Goal: Information Seeking & Learning: Understand process/instructions

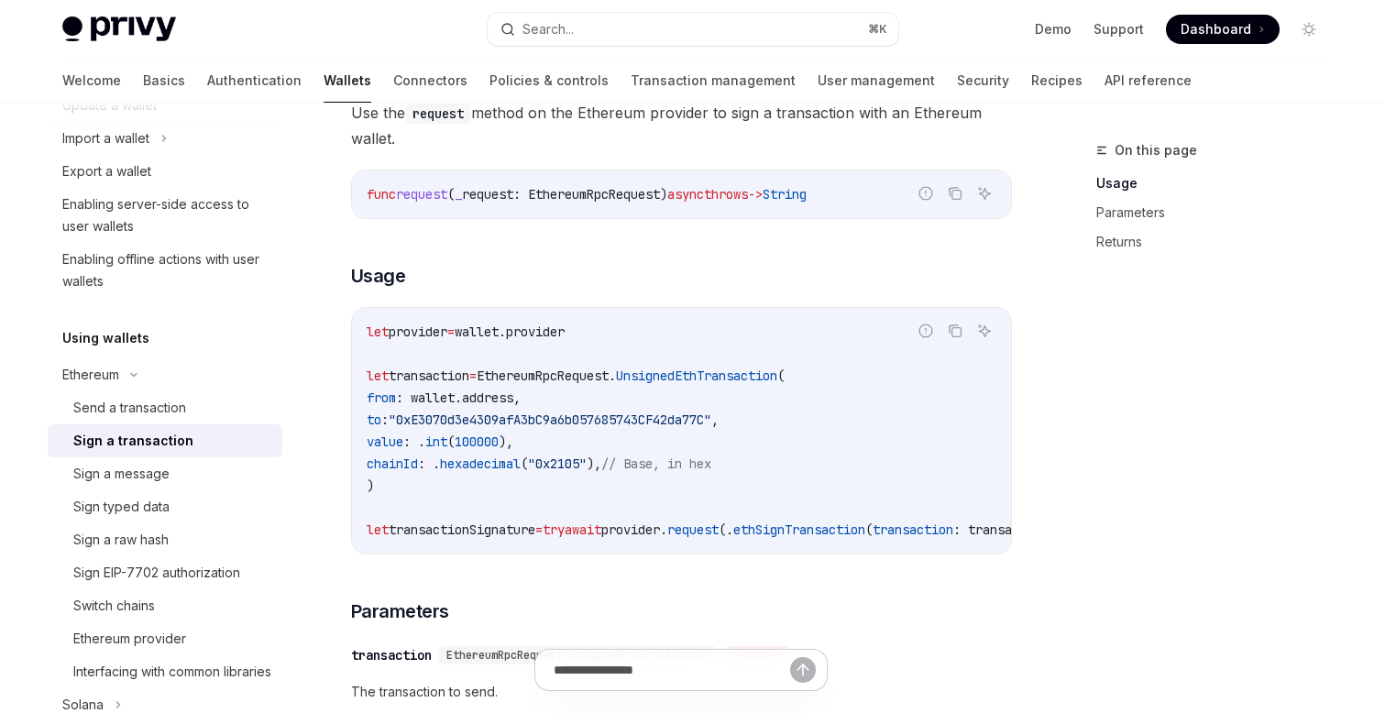
scroll to position [196, 0]
click at [946, 332] on button "Copy the contents from the code block" at bounding box center [955, 332] width 24 height 24
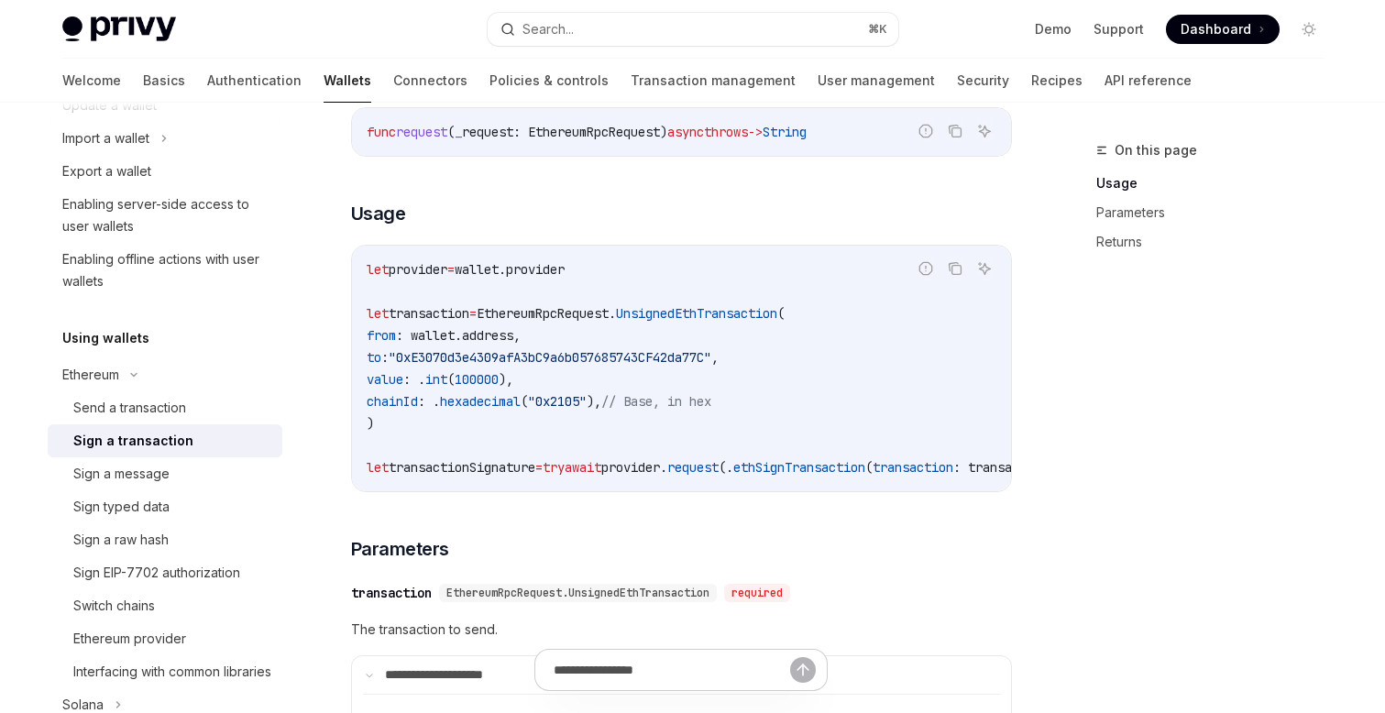
scroll to position [256, 0]
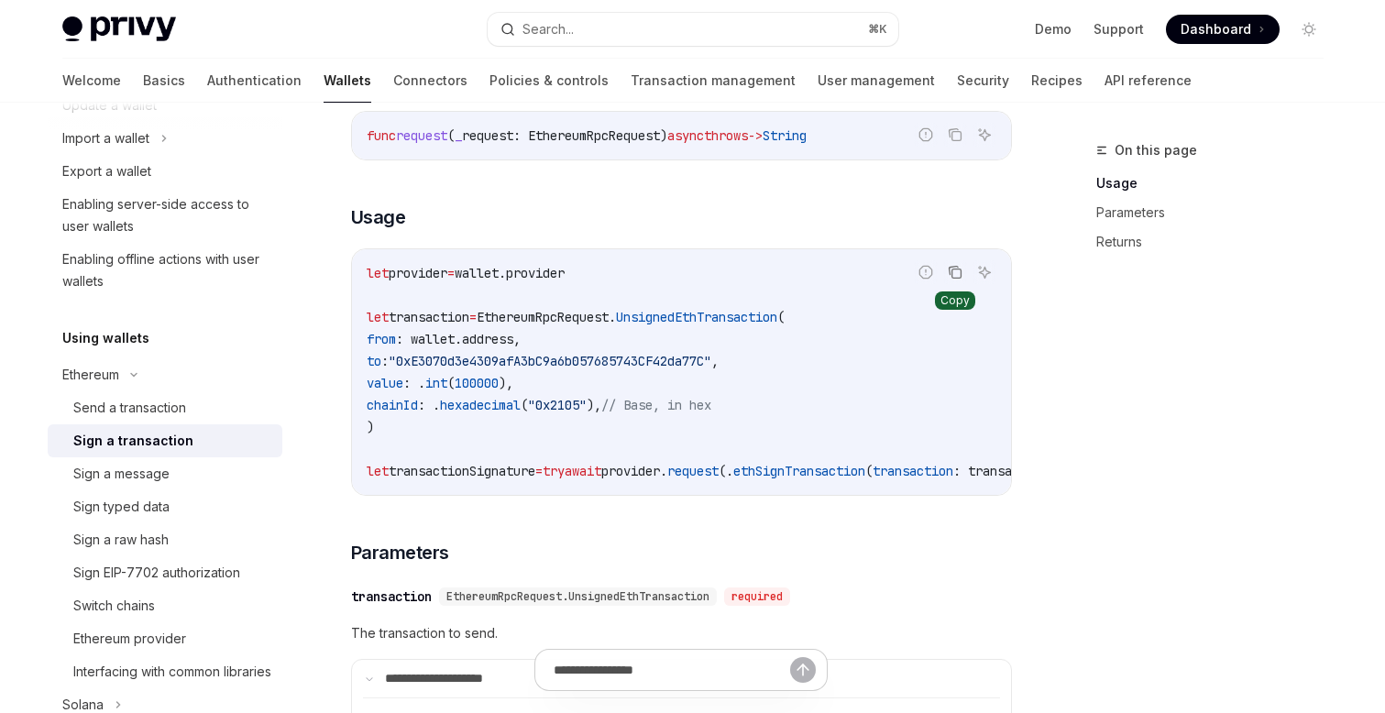
click at [958, 273] on icon "Copy the contents from the code block" at bounding box center [955, 272] width 15 height 15
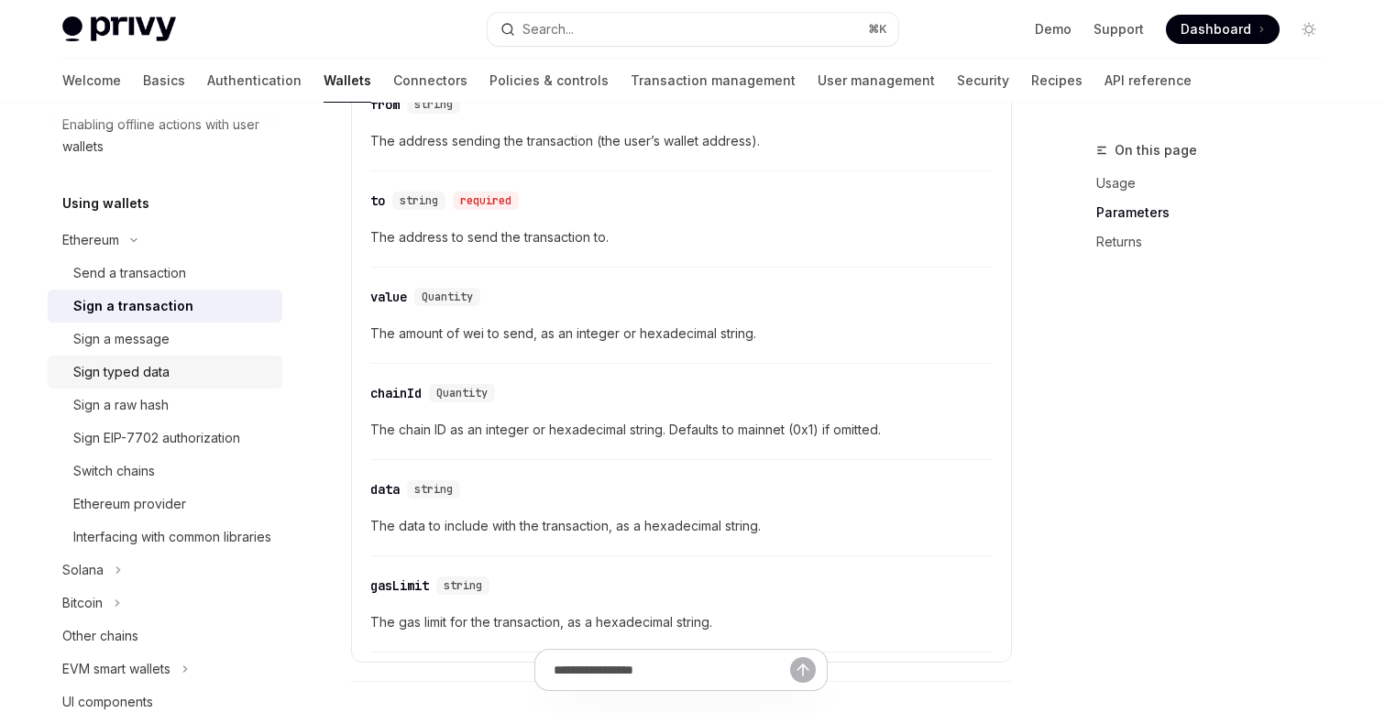
scroll to position [376, 0]
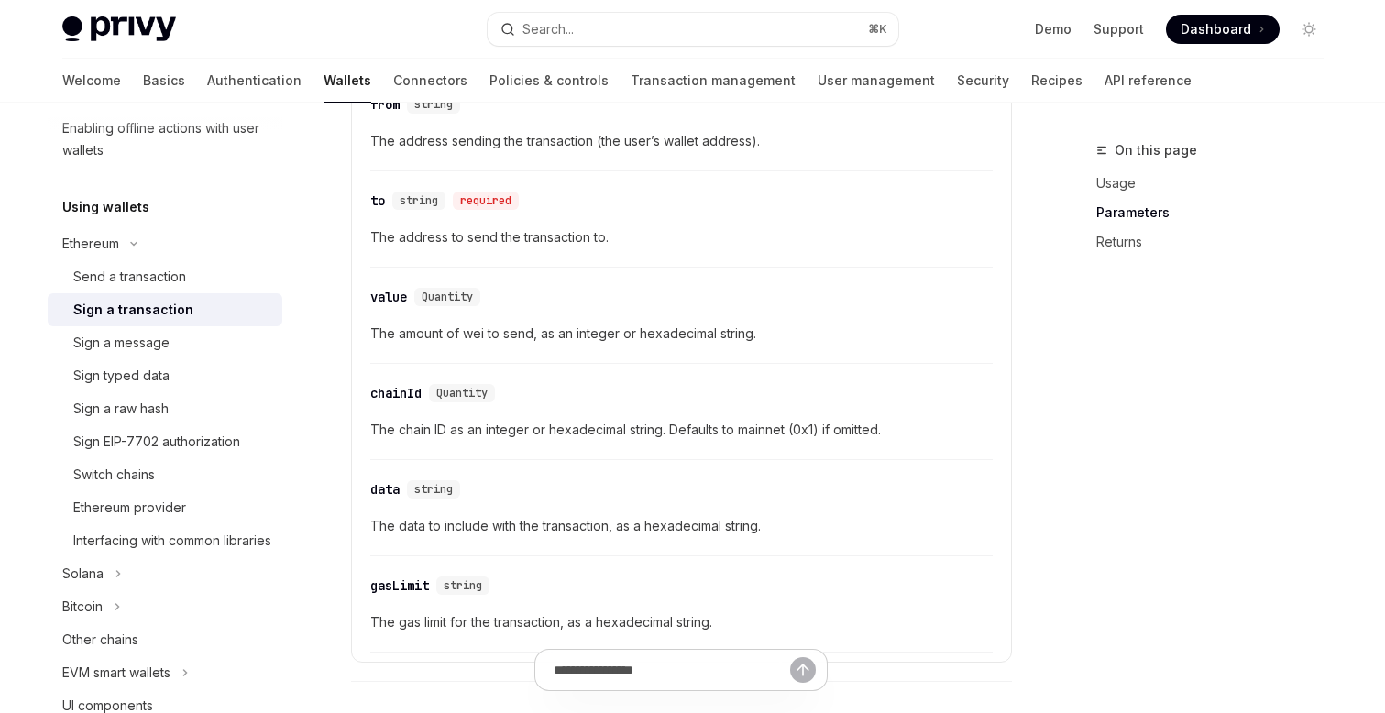
click at [185, 304] on div "Sign a transaction" at bounding box center [172, 310] width 198 height 22
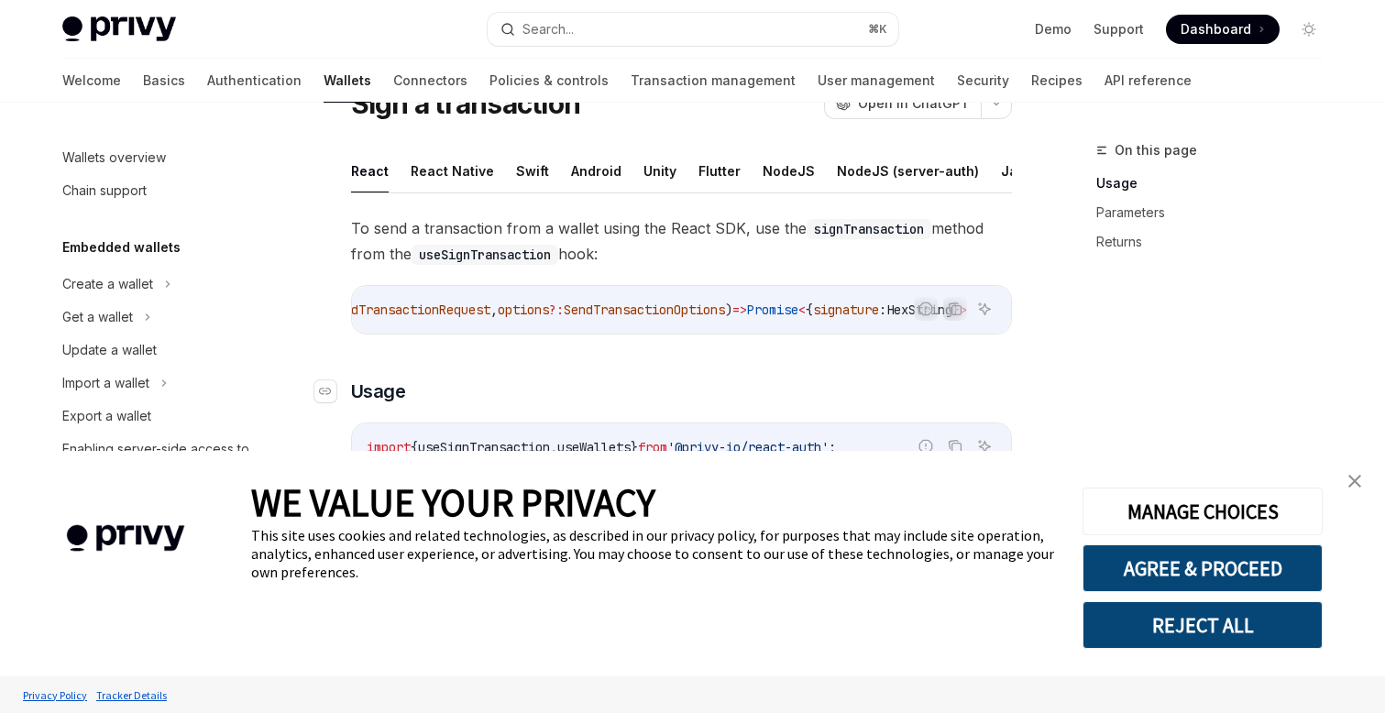
scroll to position [83, 0]
click at [836, 306] on span "signature" at bounding box center [846, 308] width 66 height 16
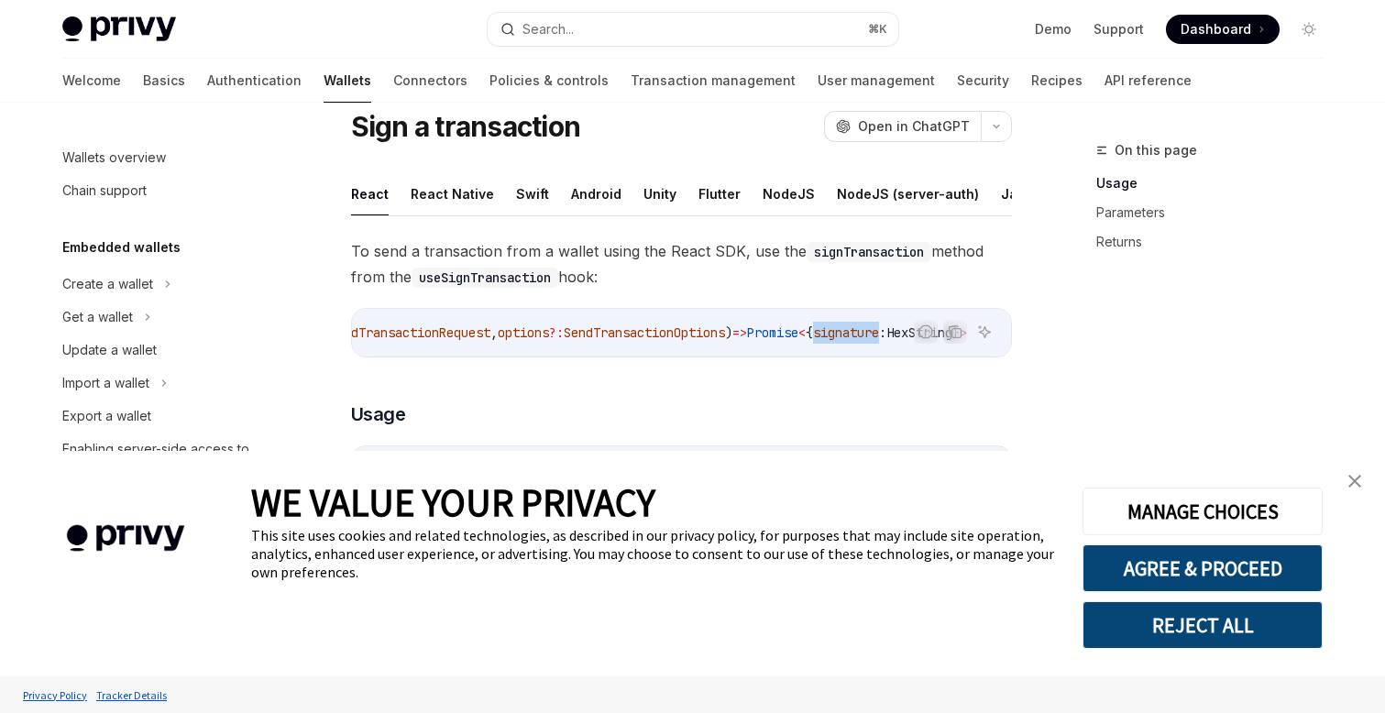
scroll to position [57, 0]
click at [953, 340] on icon "Copy the contents from the code block" at bounding box center [955, 335] width 9 height 9
click at [886, 331] on span "HexString" at bounding box center [919, 334] width 66 height 16
click at [830, 332] on span "signature" at bounding box center [846, 334] width 66 height 16
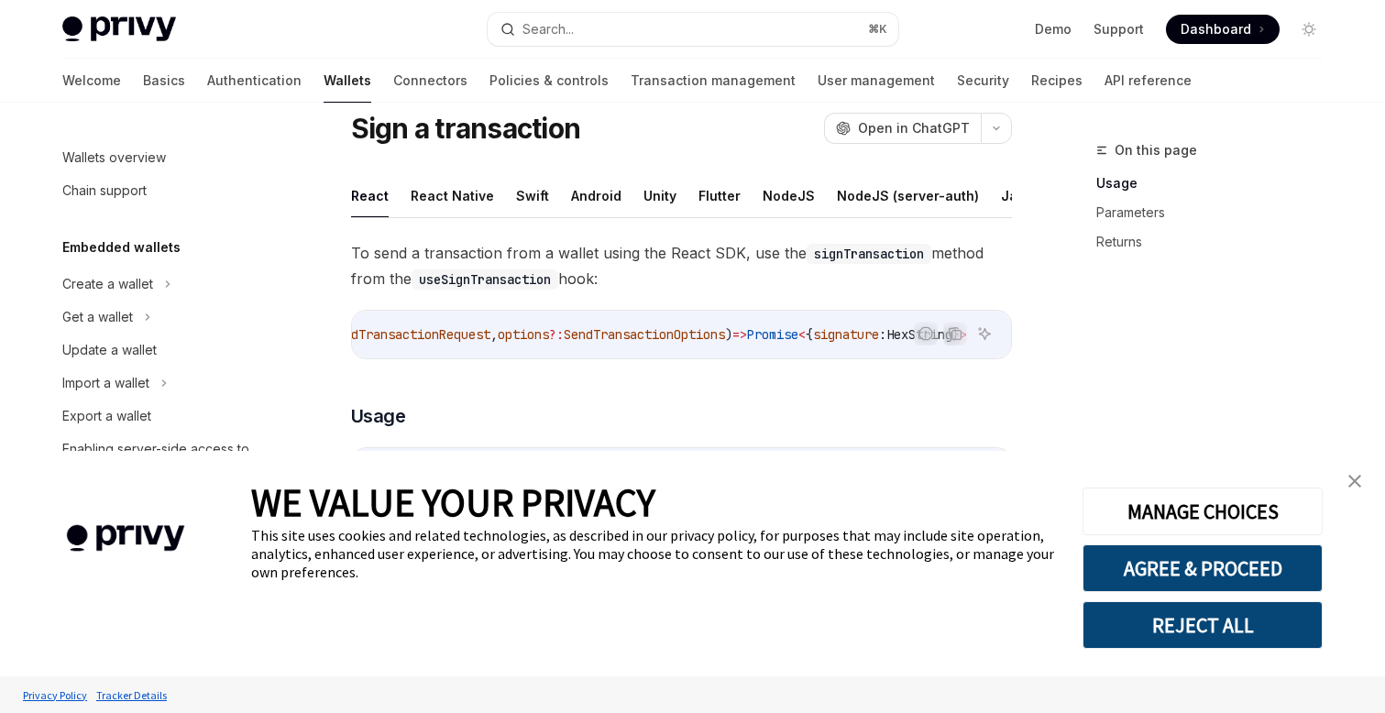
click at [830, 332] on span "signature" at bounding box center [846, 334] width 66 height 16
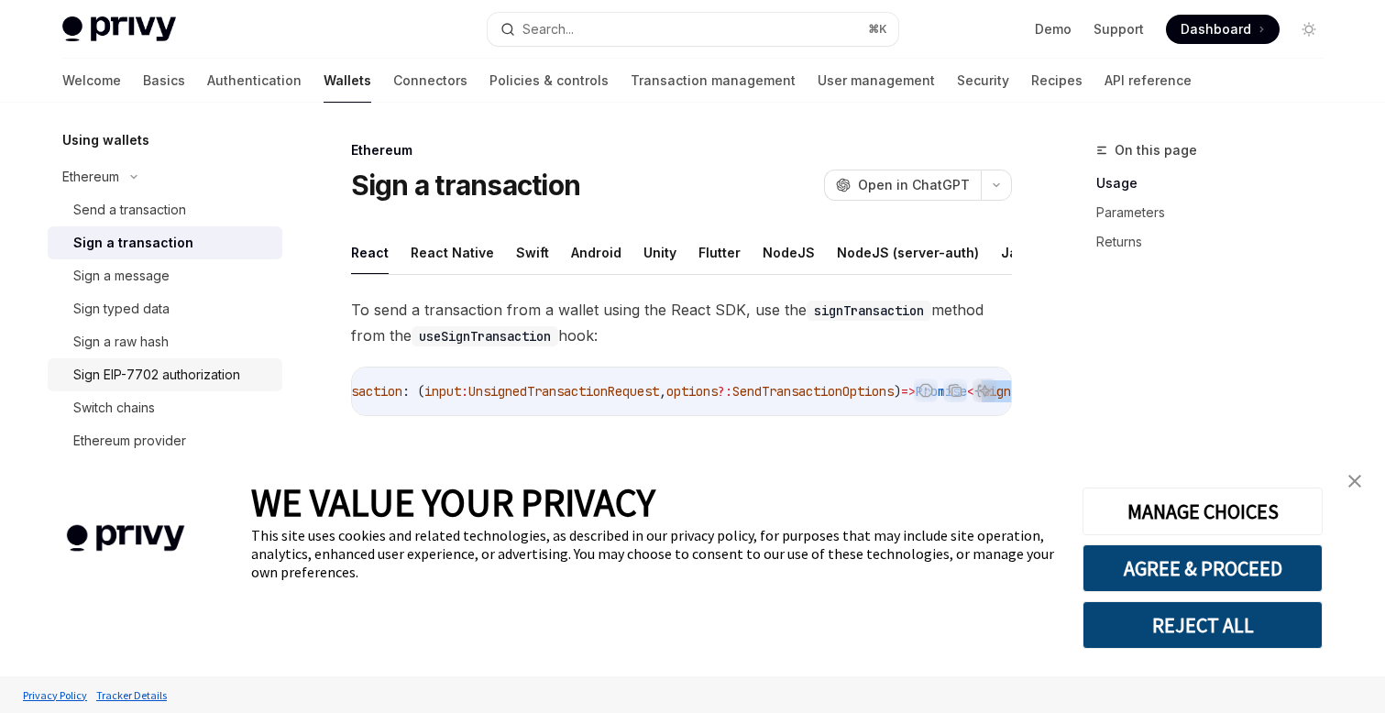
scroll to position [428, 0]
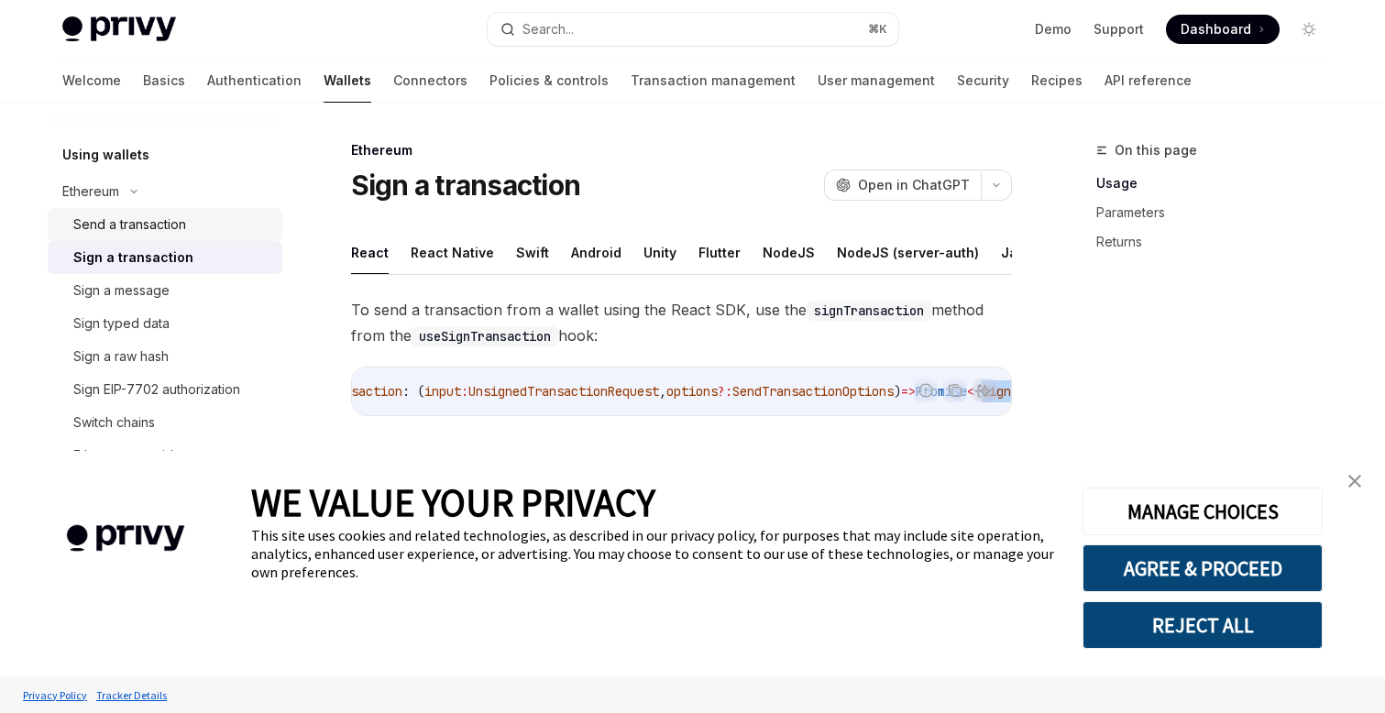
click at [143, 228] on div "Send a transaction" at bounding box center [129, 225] width 113 height 22
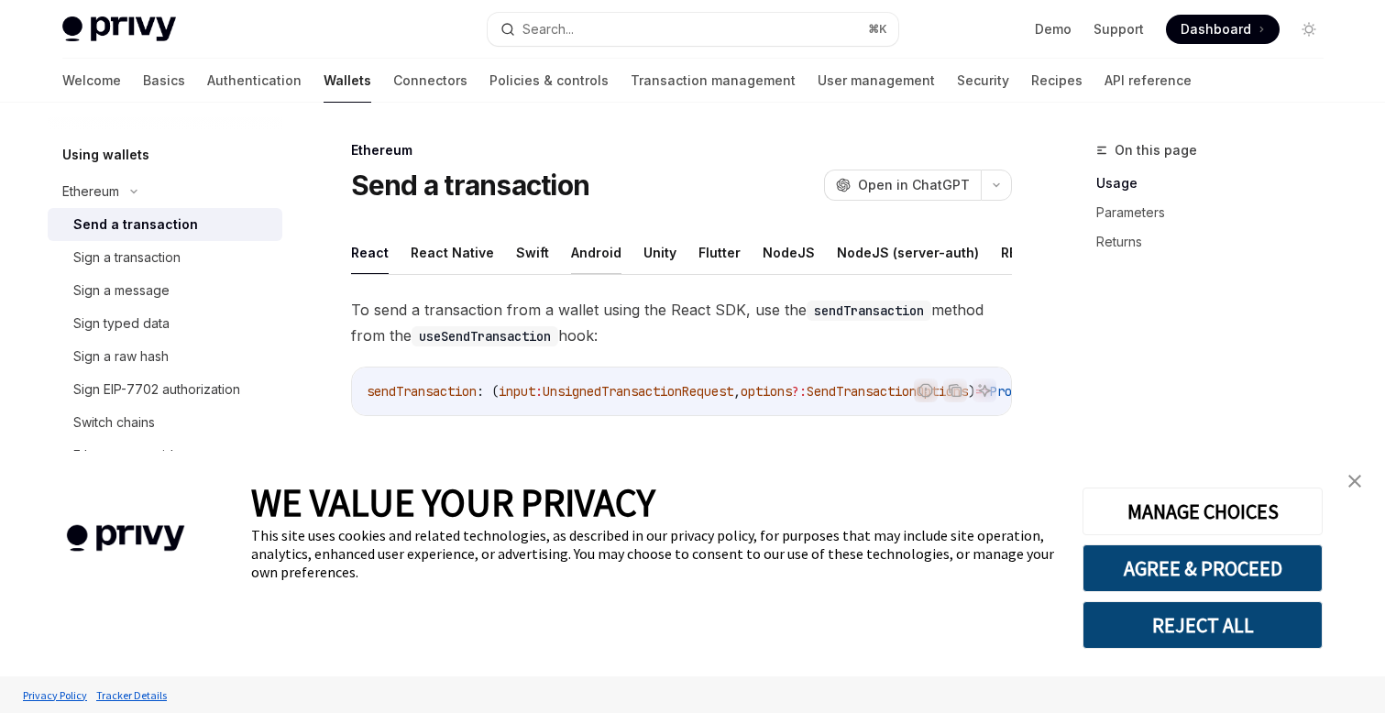
click at [597, 246] on button "Android" at bounding box center [596, 252] width 50 height 43
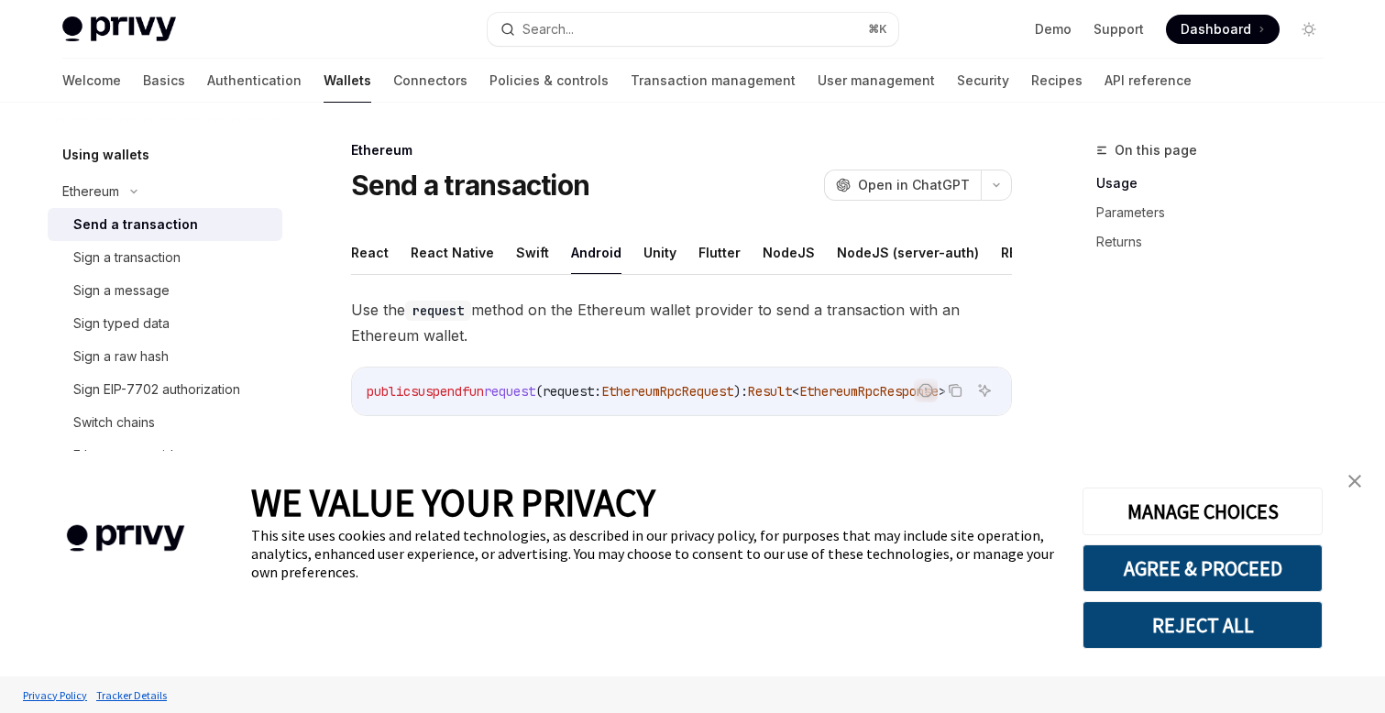
click at [1355, 478] on img "close banner" at bounding box center [1354, 481] width 13 height 13
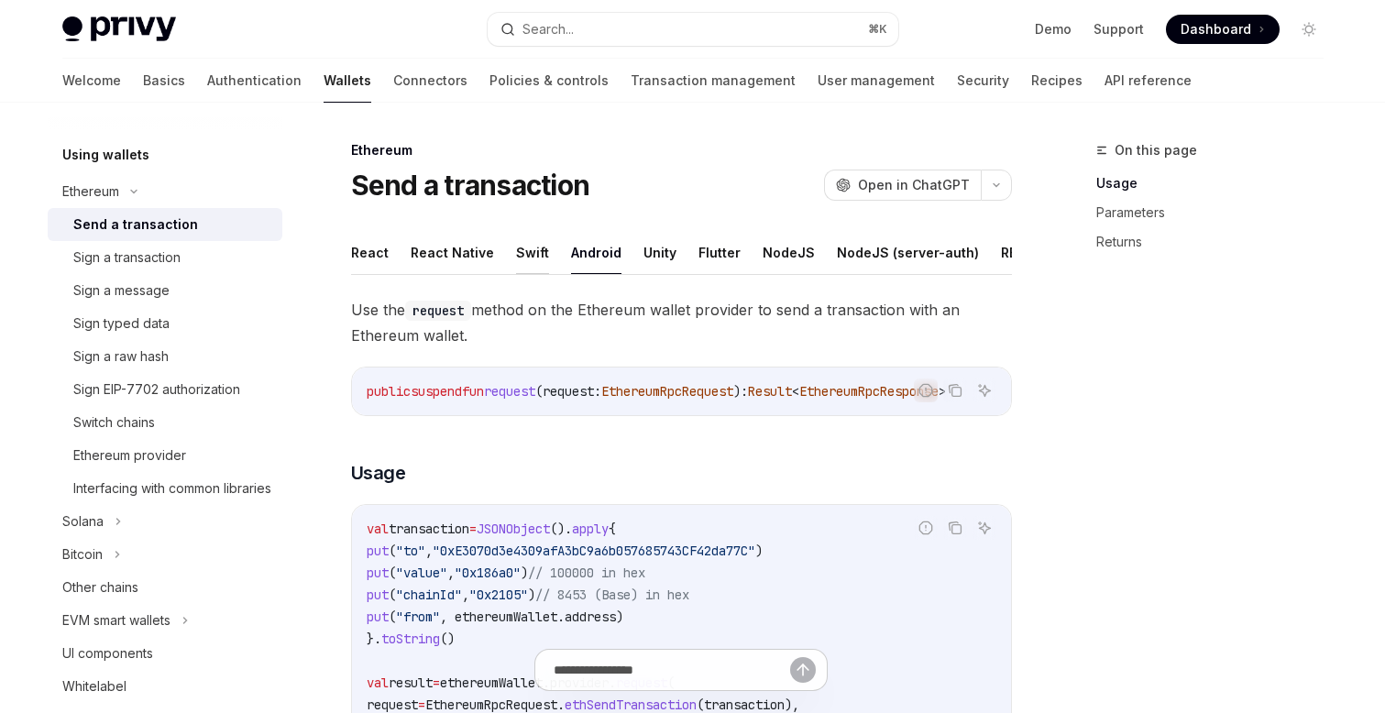
click at [531, 250] on button "Swift" at bounding box center [532, 252] width 33 height 43
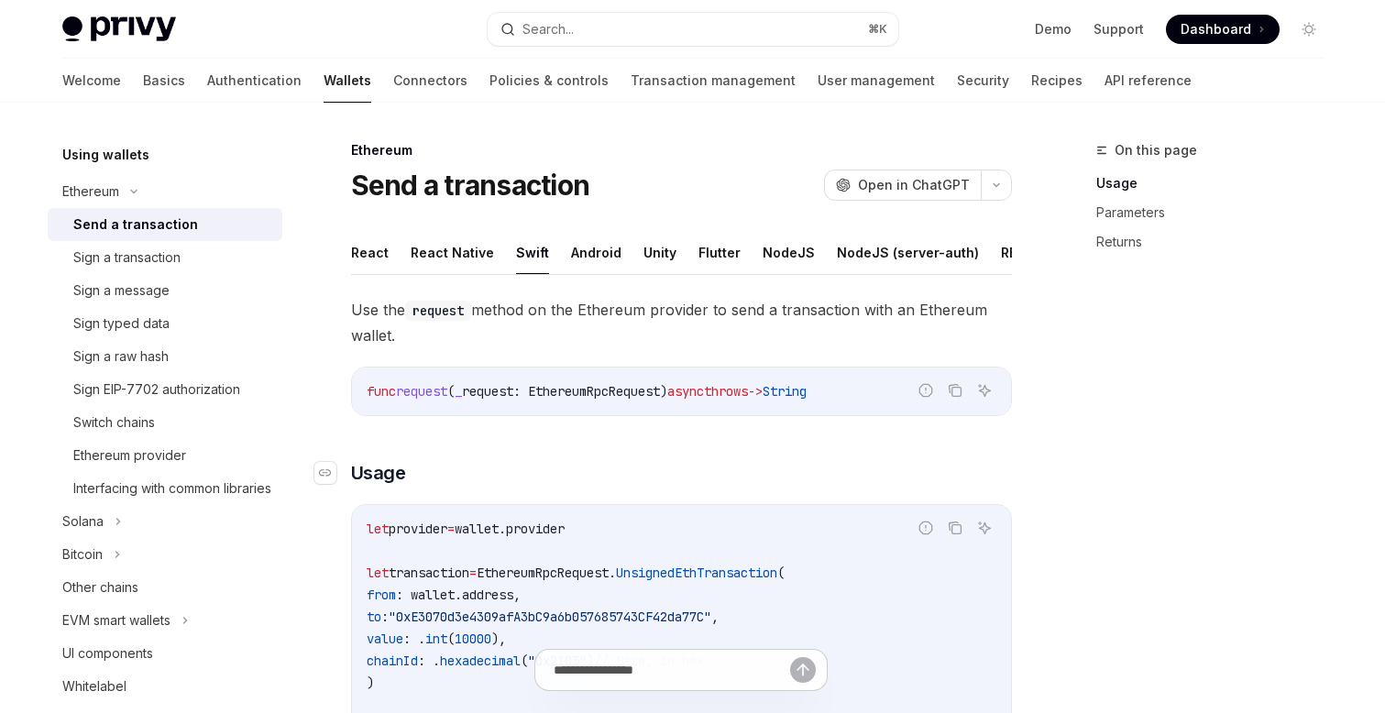
click at [762, 468] on h3 "​ Usage" at bounding box center [681, 473] width 661 height 26
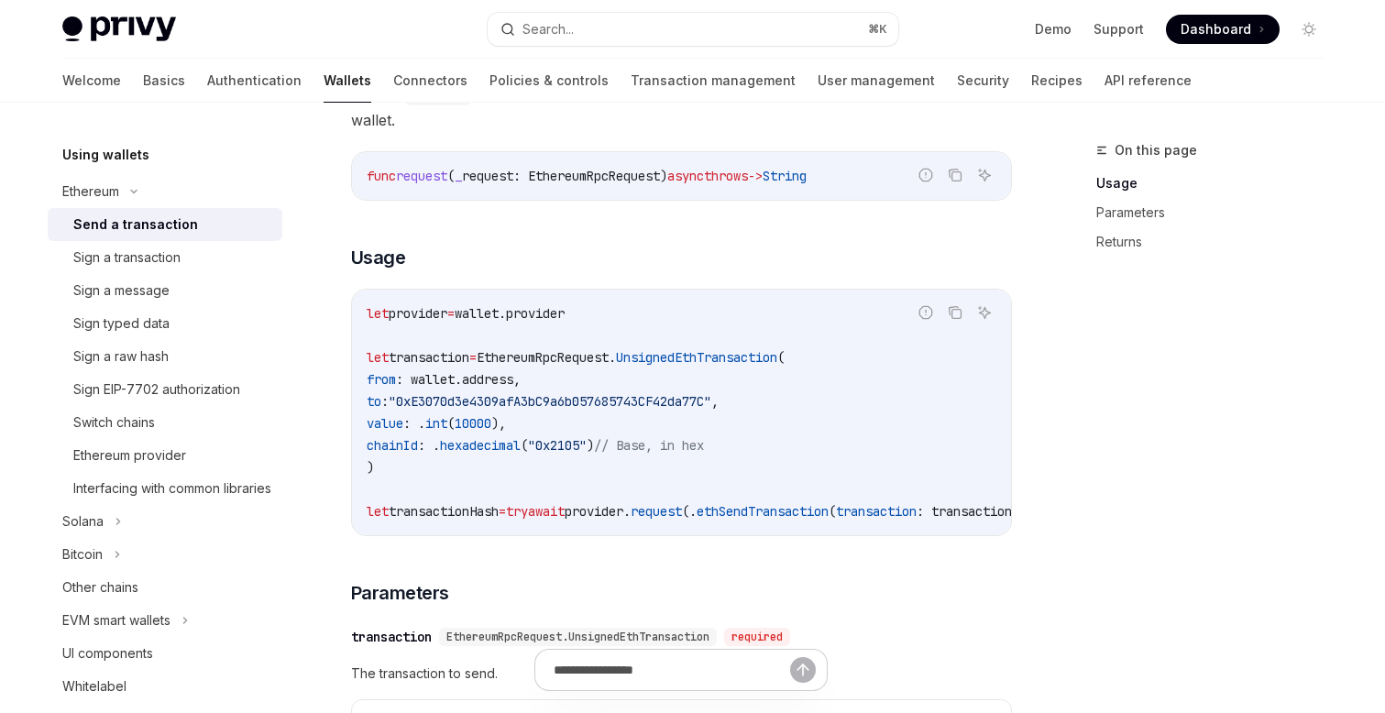
scroll to position [221, 0]
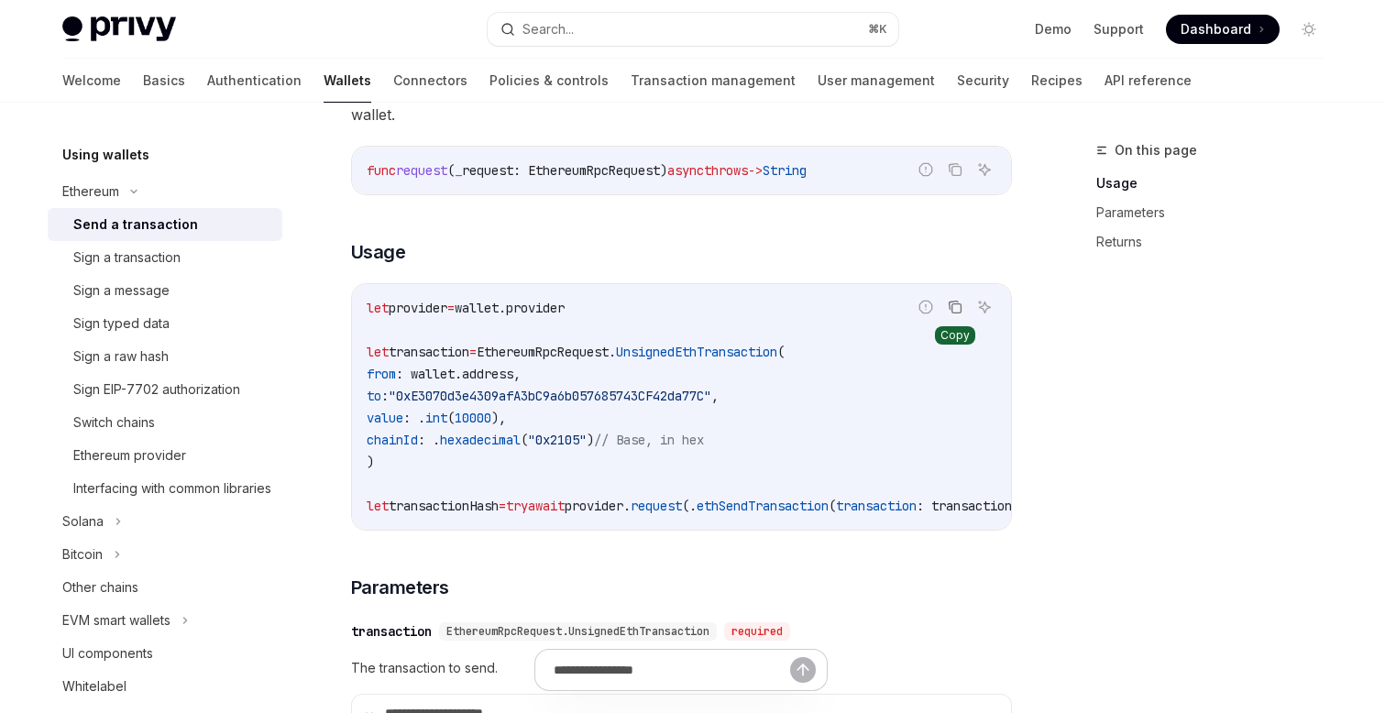
click at [959, 301] on icon "Copy the contents from the code block" at bounding box center [955, 307] width 15 height 15
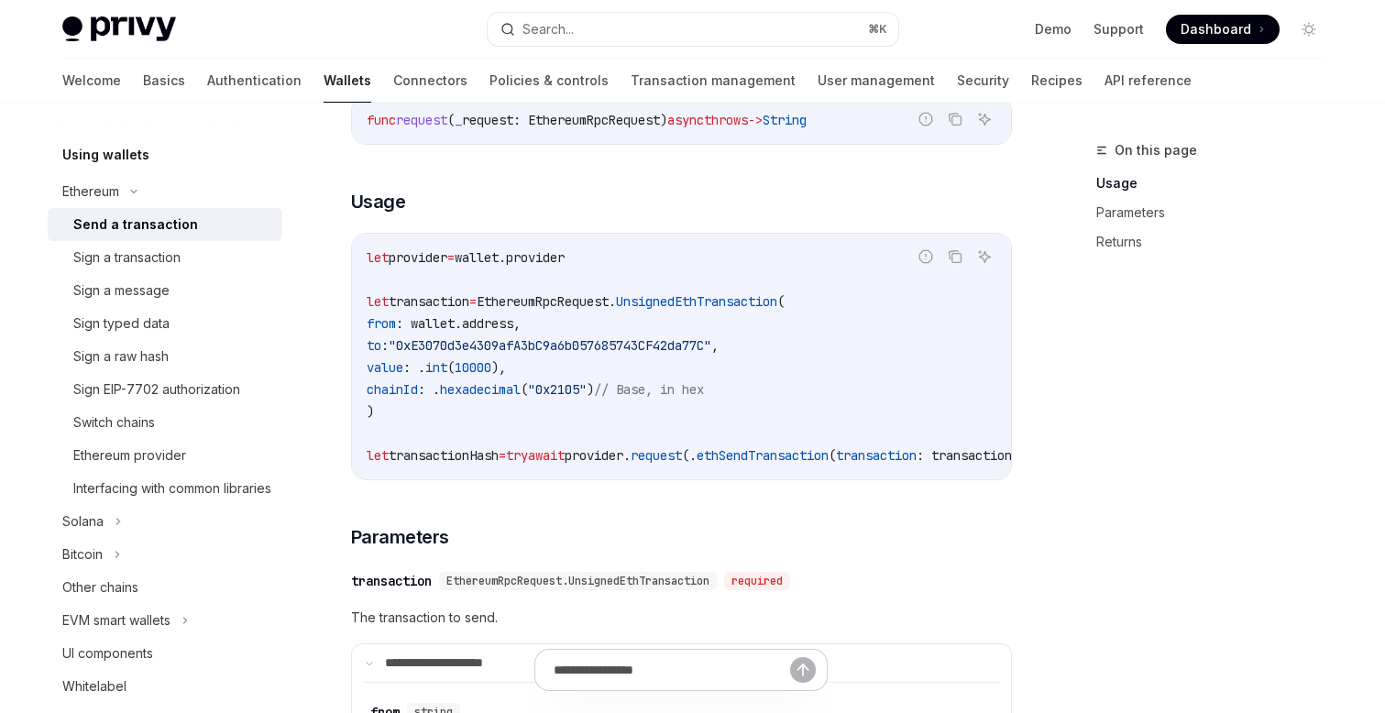
scroll to position [275, 0]
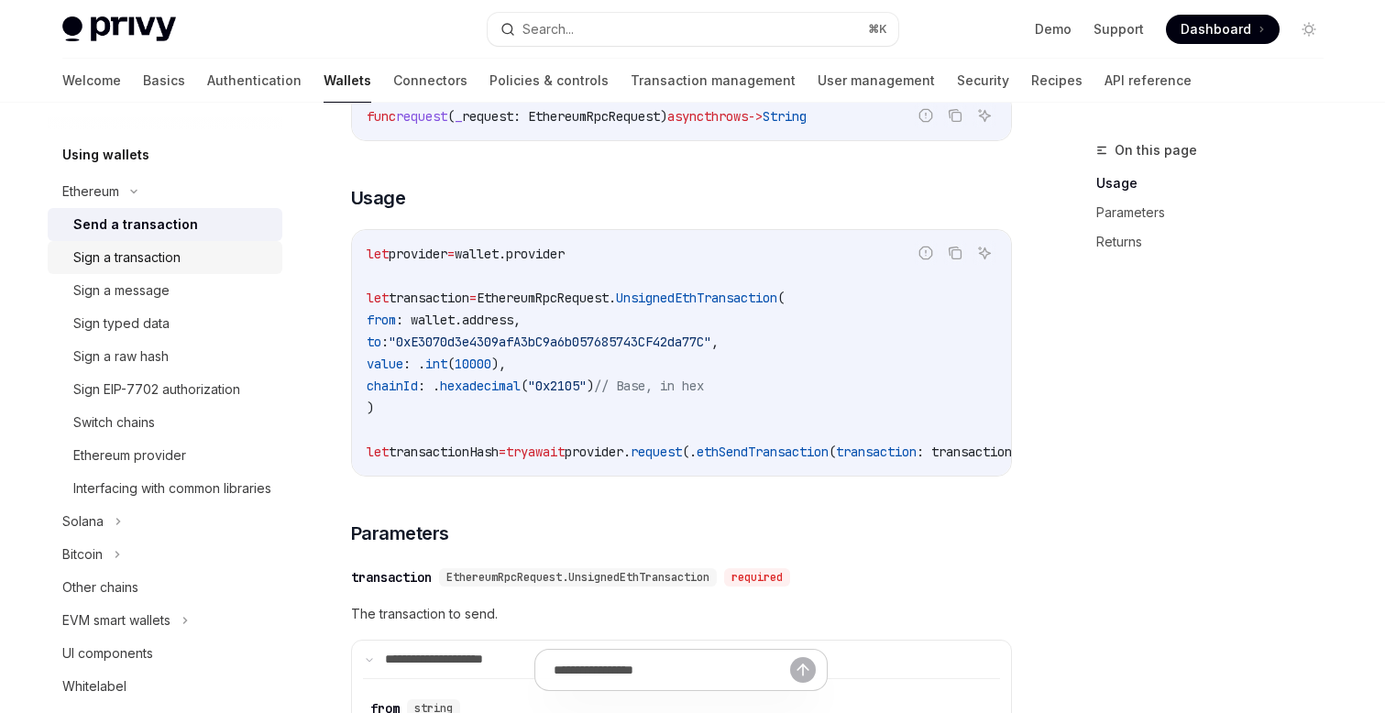
click at [159, 258] on div "Sign a transaction" at bounding box center [126, 258] width 107 height 22
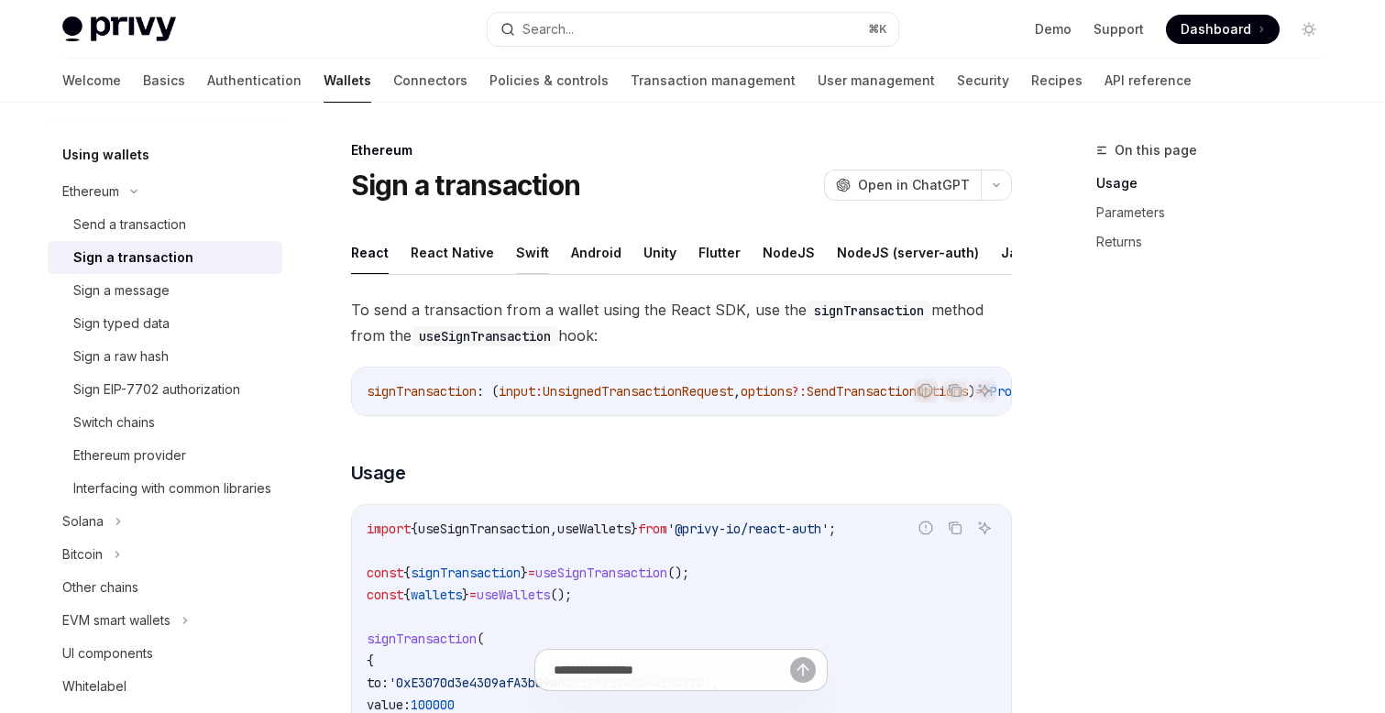
click at [533, 248] on button "Swift" at bounding box center [532, 252] width 33 height 43
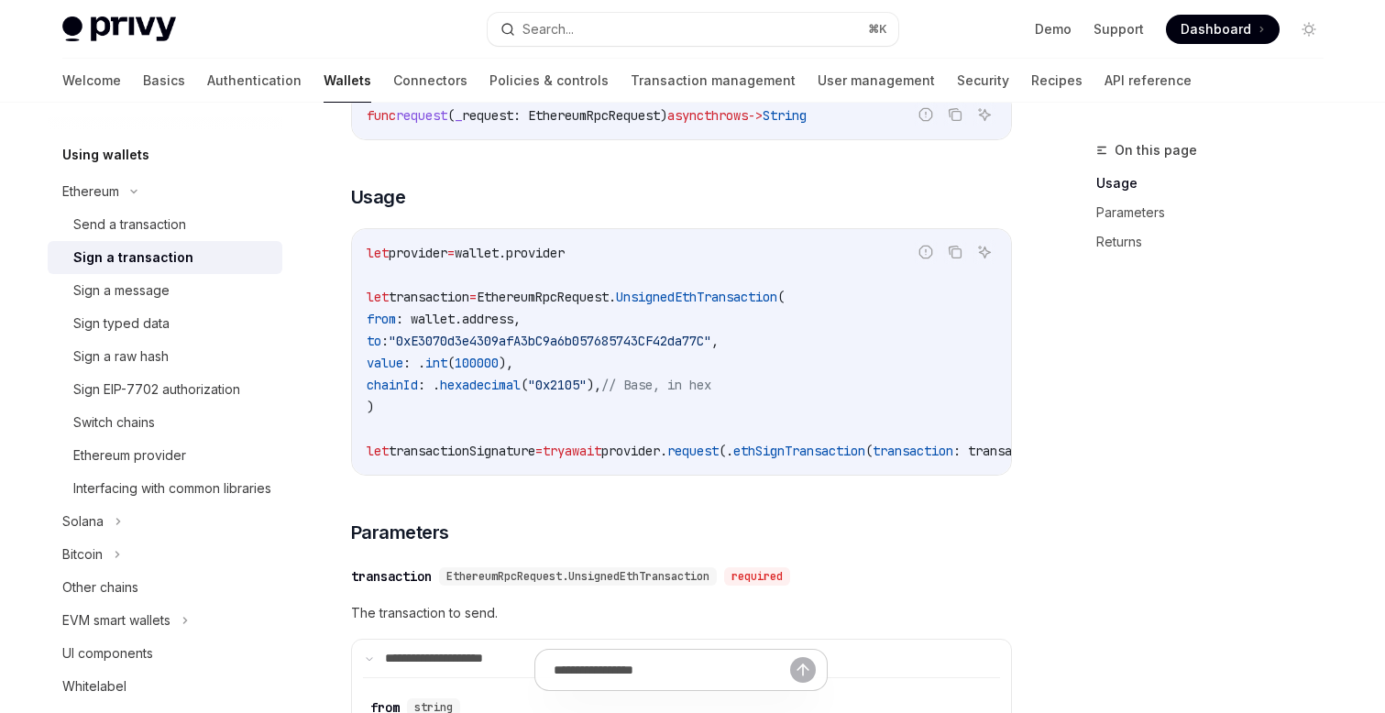
scroll to position [291, 0]
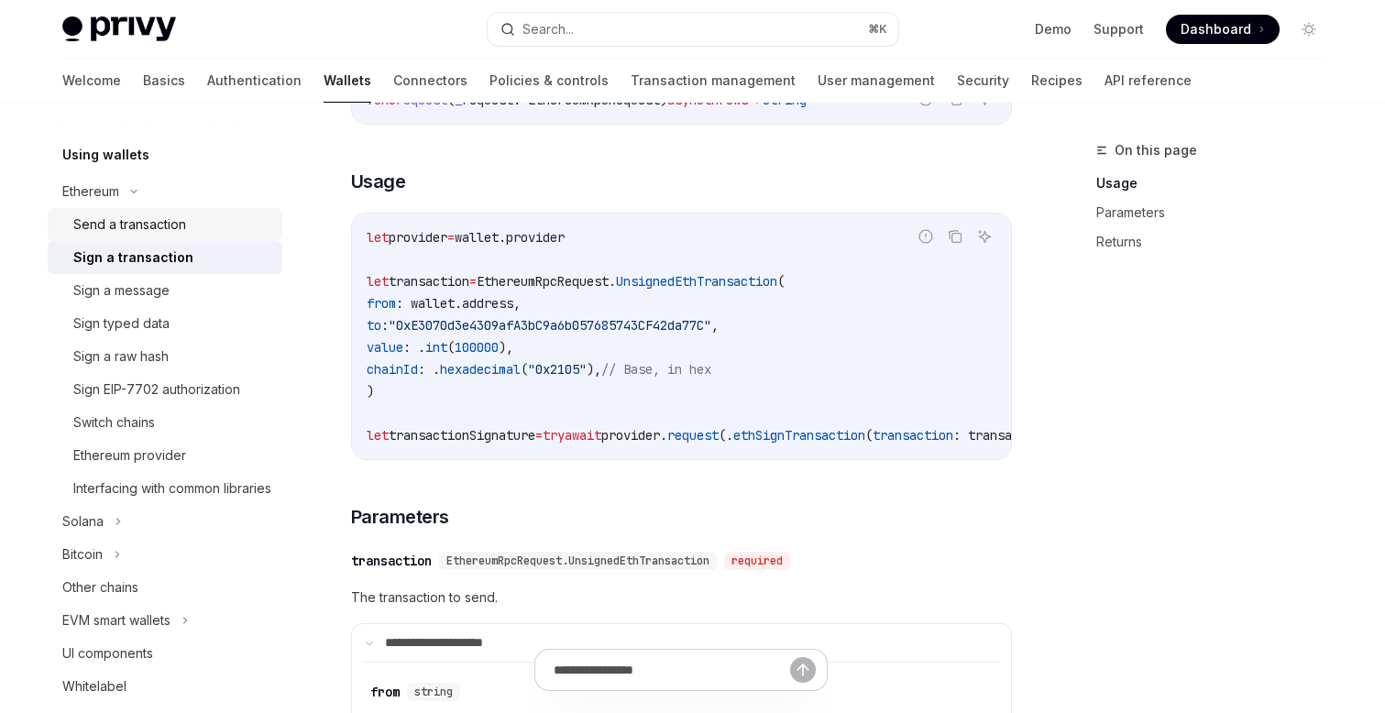
click at [160, 226] on div "Send a transaction" at bounding box center [129, 225] width 113 height 22
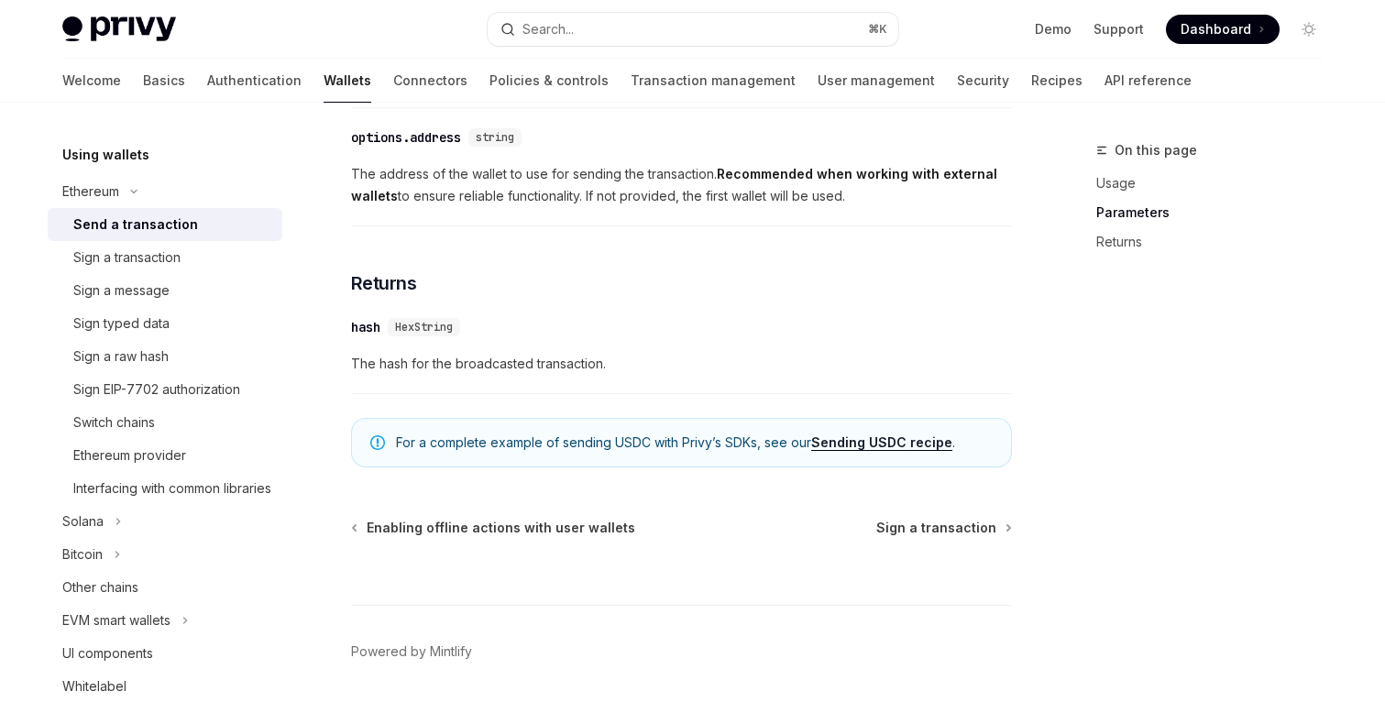
scroll to position [1240, 0]
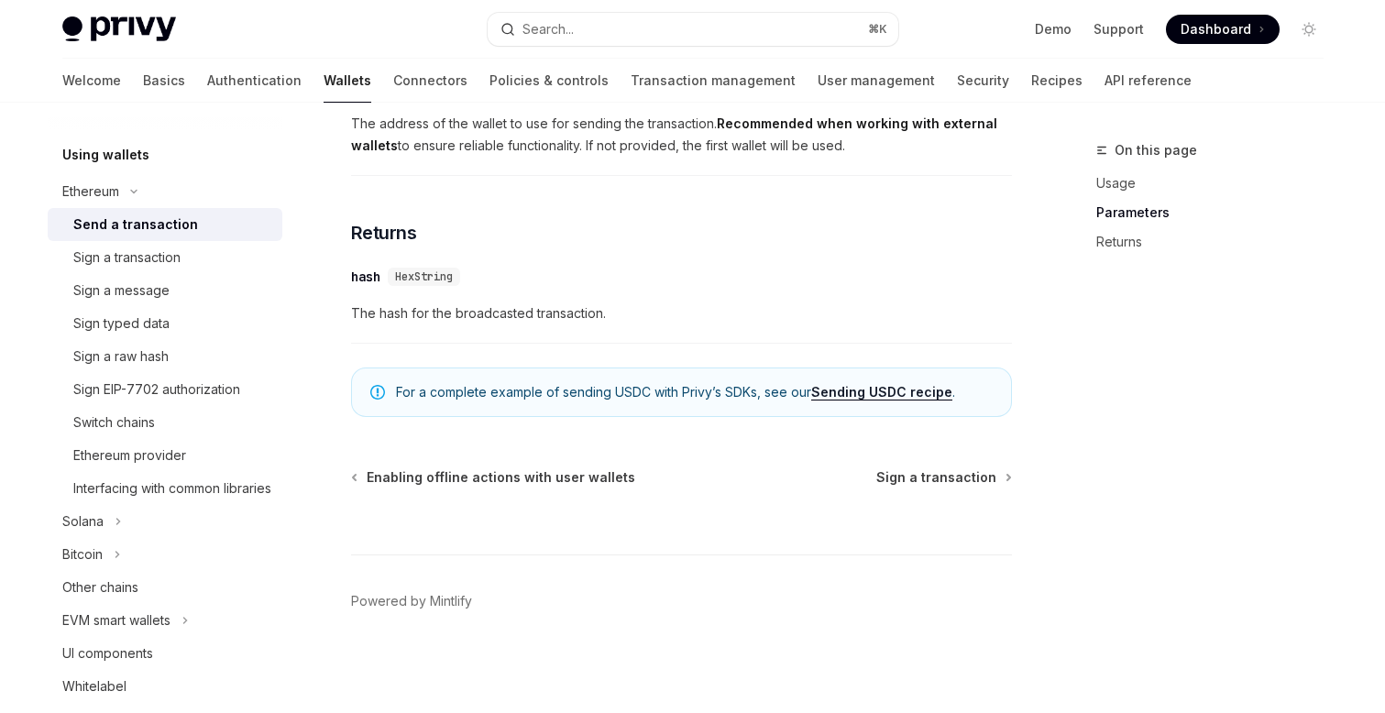
click at [418, 272] on span "HexString" at bounding box center [424, 276] width 58 height 15
click at [918, 389] on link "Sending USDC recipe" at bounding box center [881, 392] width 141 height 16
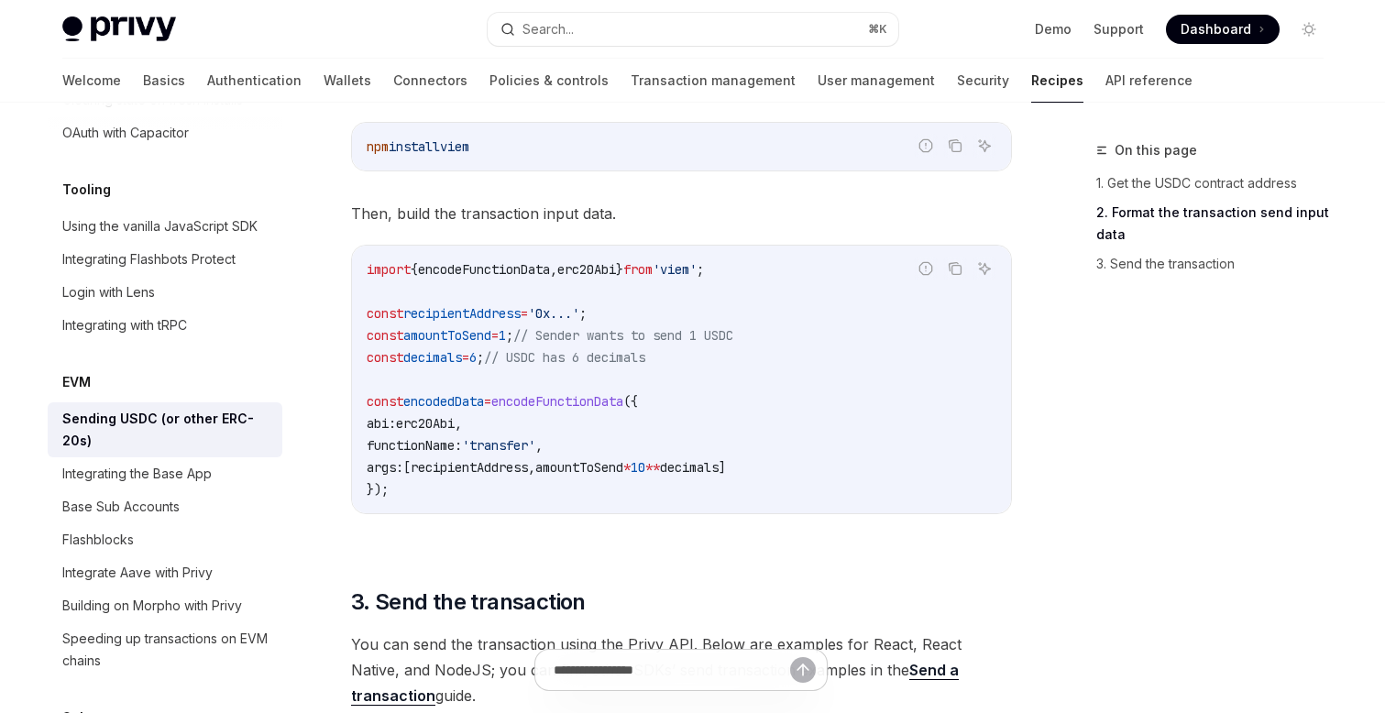
scroll to position [914, 0]
drag, startPoint x: 455, startPoint y: 143, endPoint x: 519, endPoint y: 143, distance: 64.1
click at [519, 143] on code "npm install viem" at bounding box center [682, 145] width 630 height 22
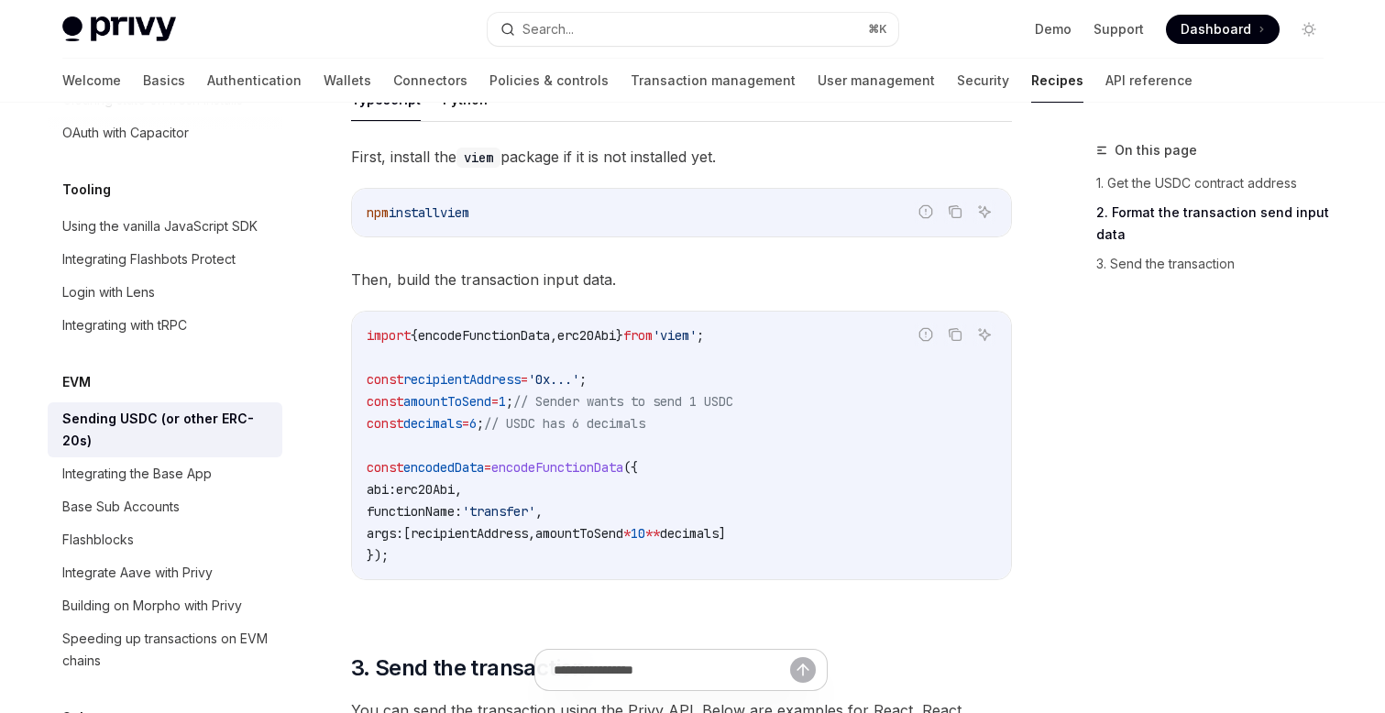
scroll to position [847, 0]
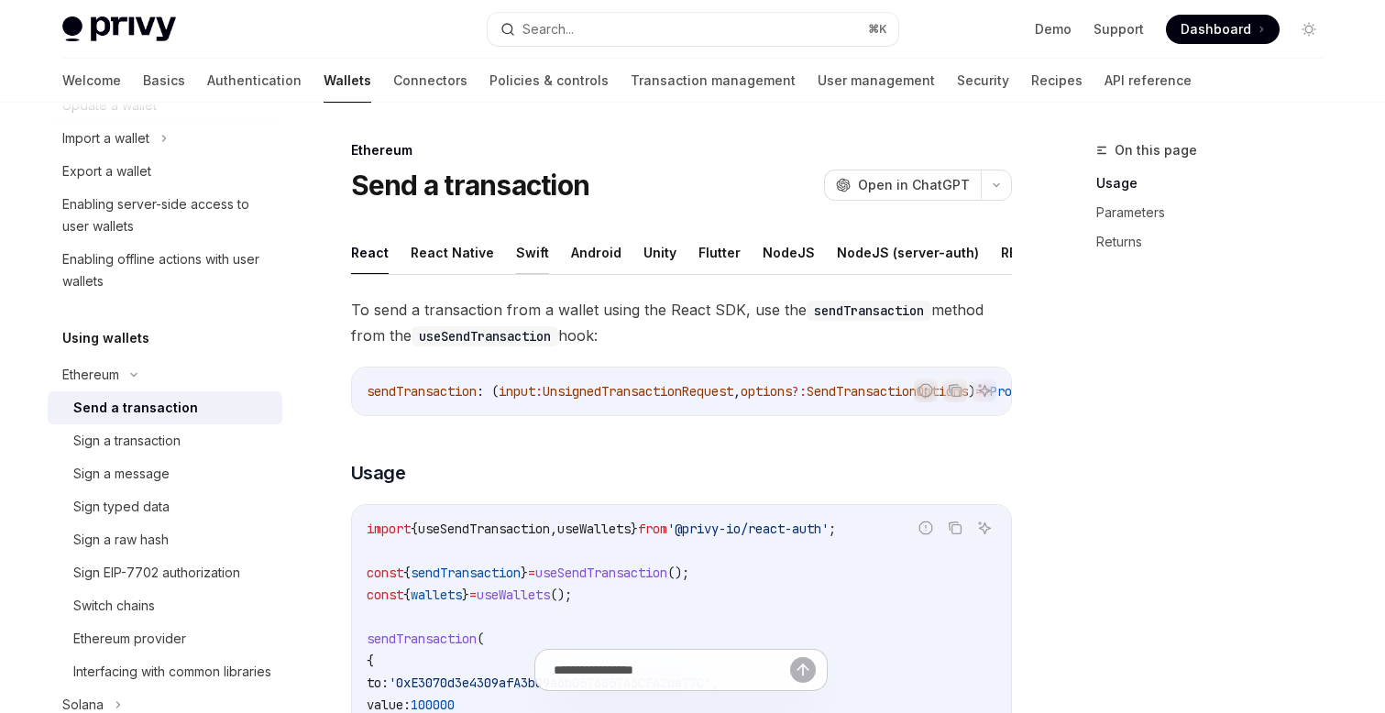
click at [532, 242] on button "Swift" at bounding box center [532, 252] width 33 height 43
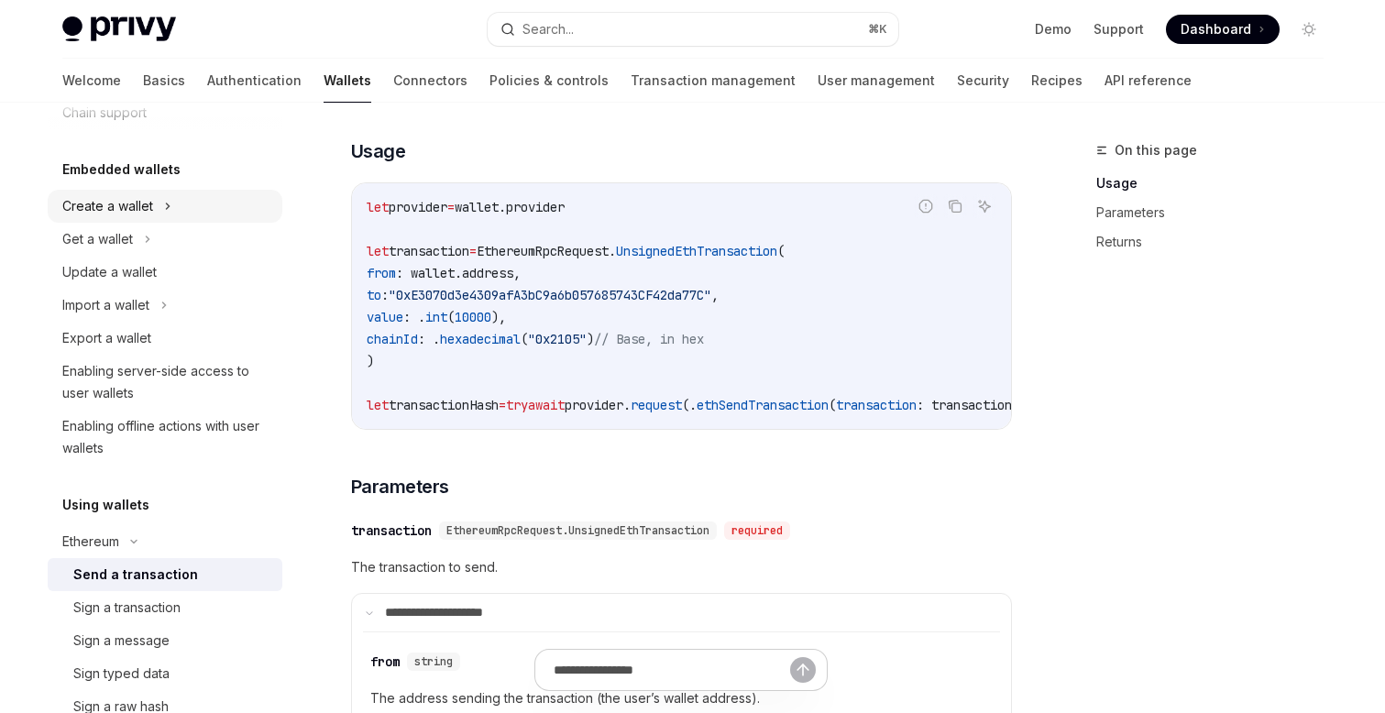
scroll to position [76, 0]
click at [176, 205] on div "Create a wallet" at bounding box center [165, 208] width 235 height 33
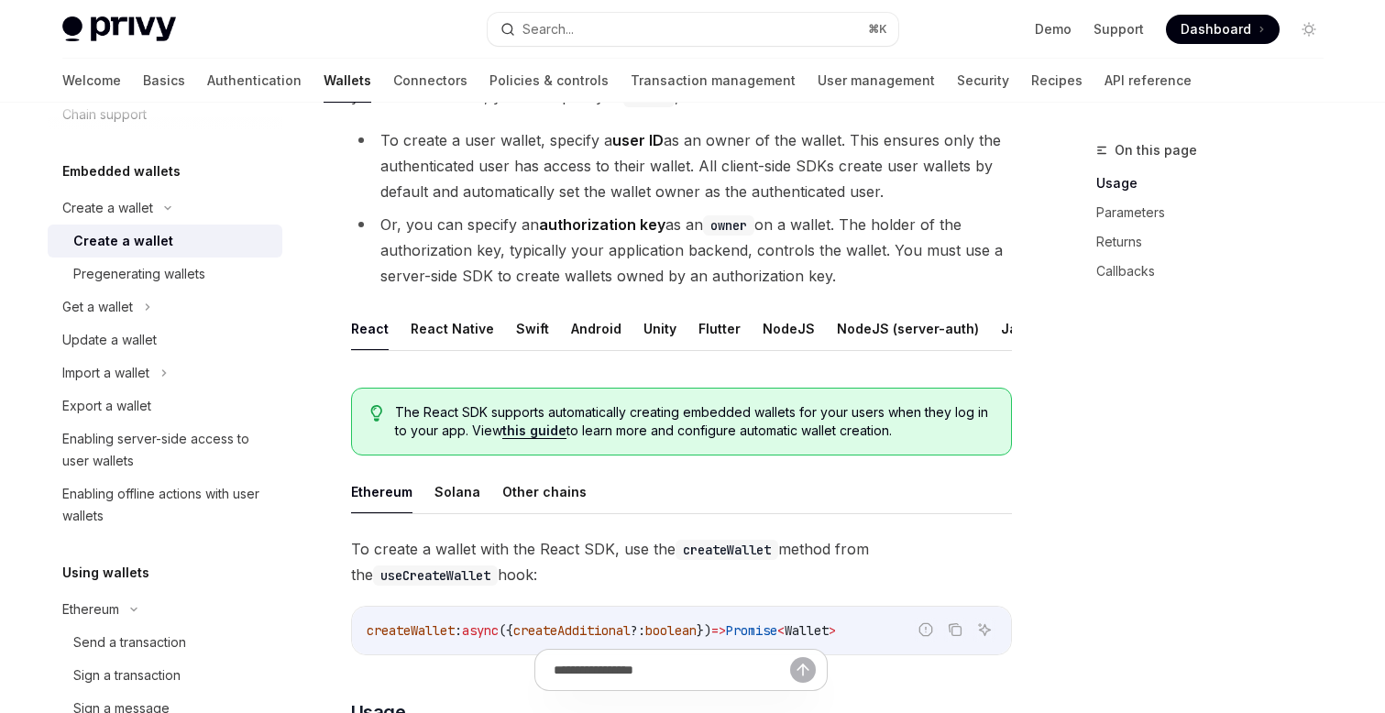
scroll to position [336, 0]
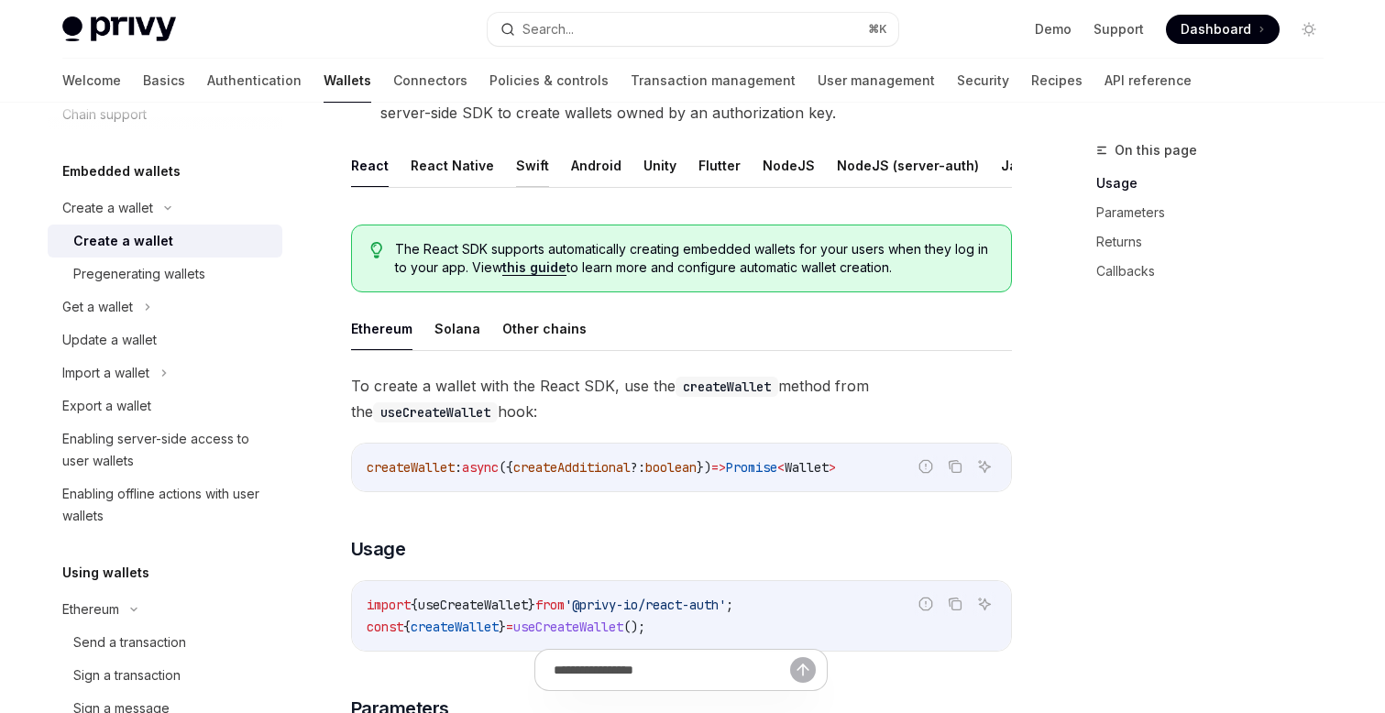
click at [523, 167] on button "Swift" at bounding box center [532, 165] width 33 height 43
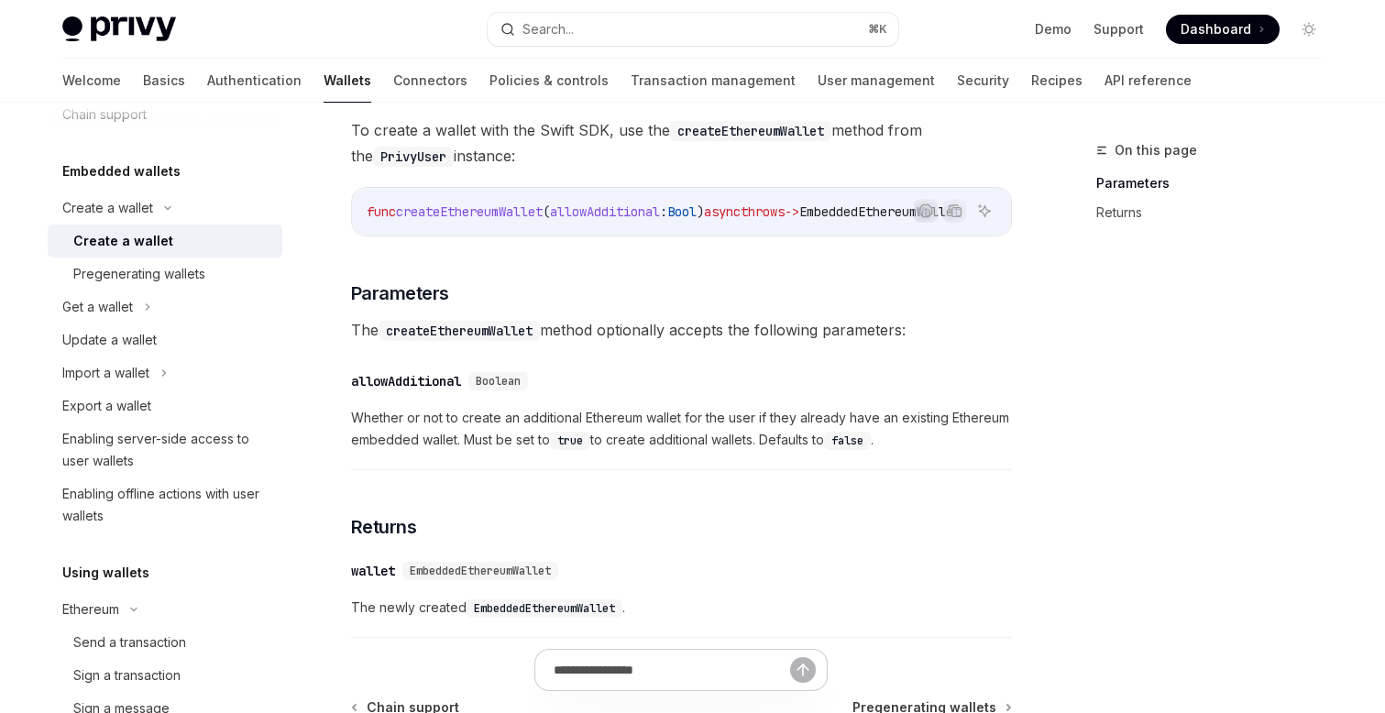
scroll to position [455, 0]
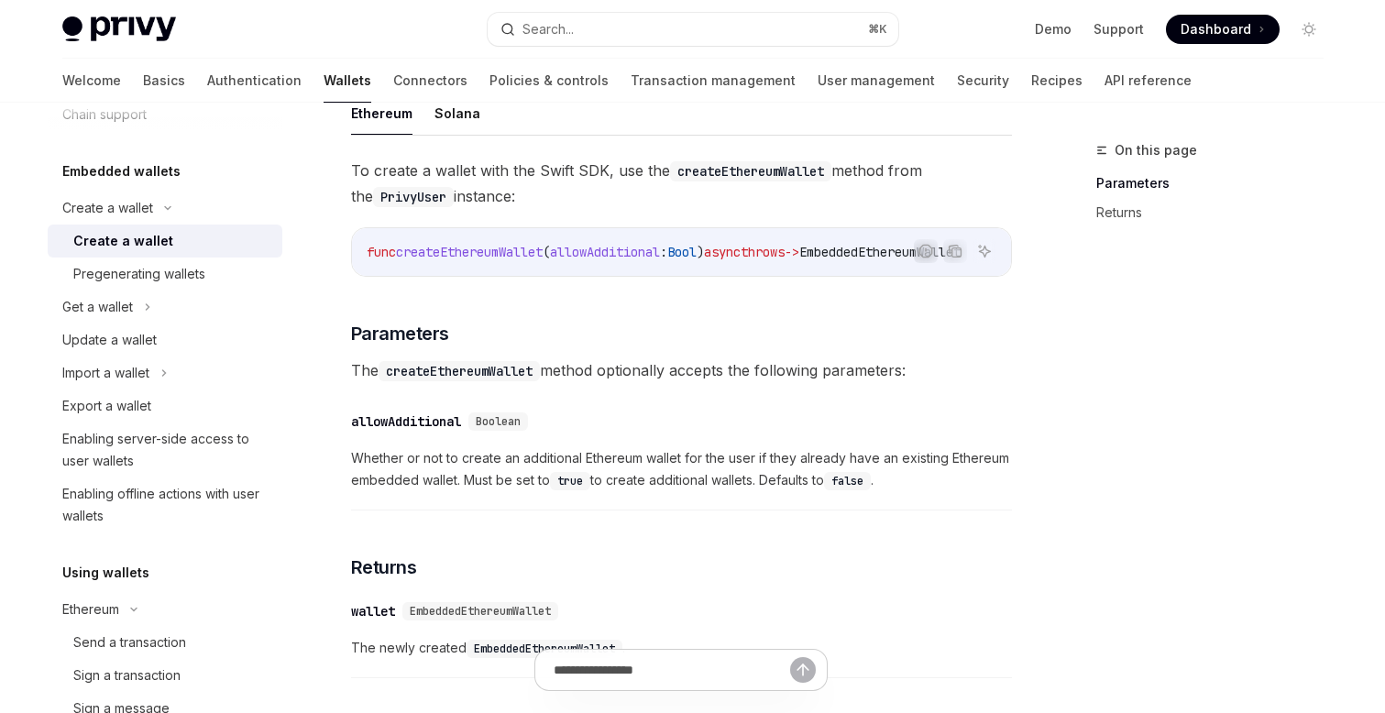
click at [459, 250] on span "createEthereumWallet" at bounding box center [469, 252] width 147 height 16
copy span "createEthereumWallet"
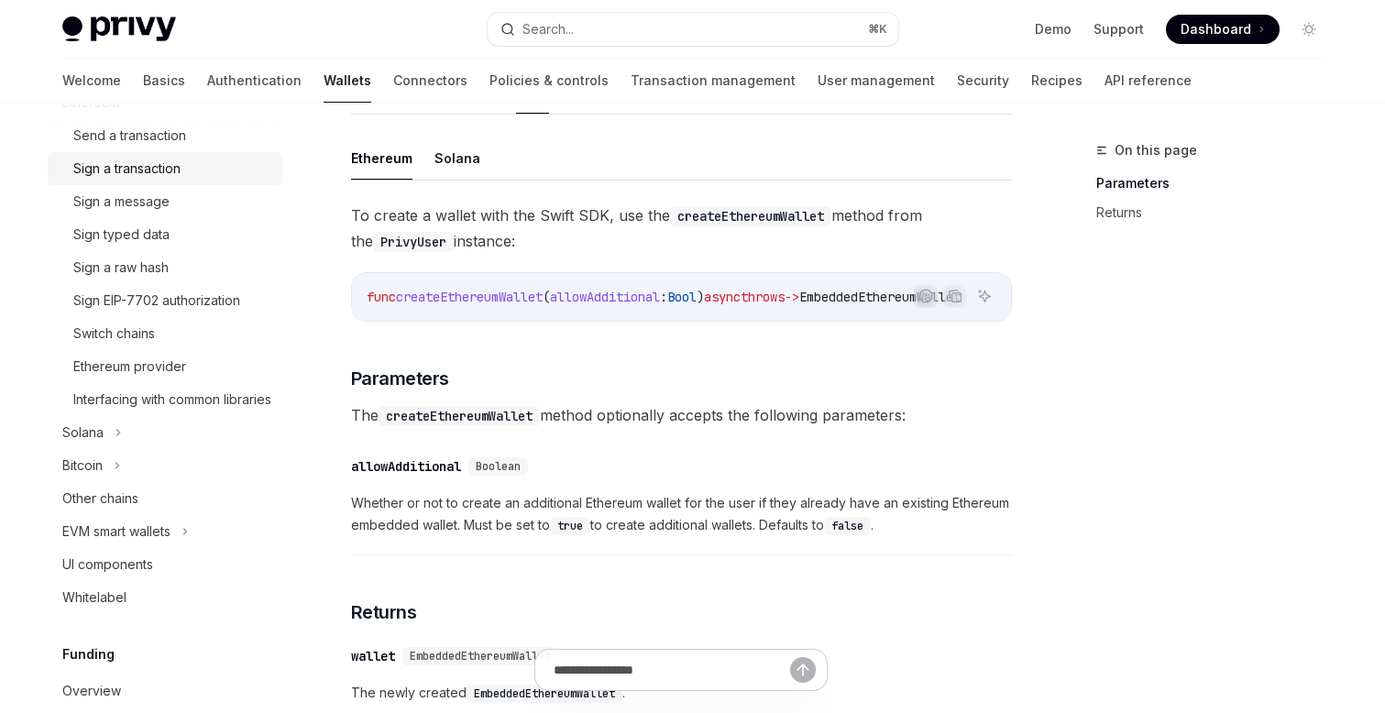
scroll to position [584, 0]
click at [166, 337] on div "Switch chains" at bounding box center [172, 333] width 198 height 22
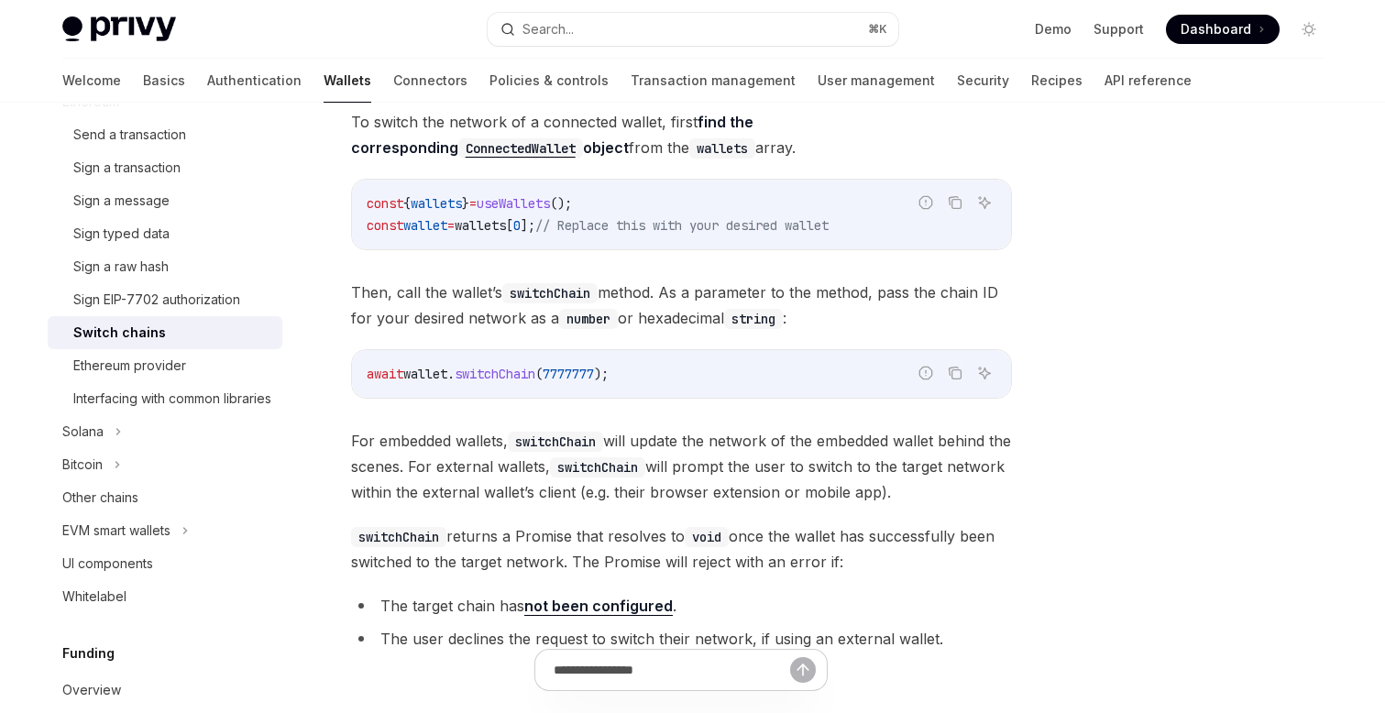
scroll to position [179, 0]
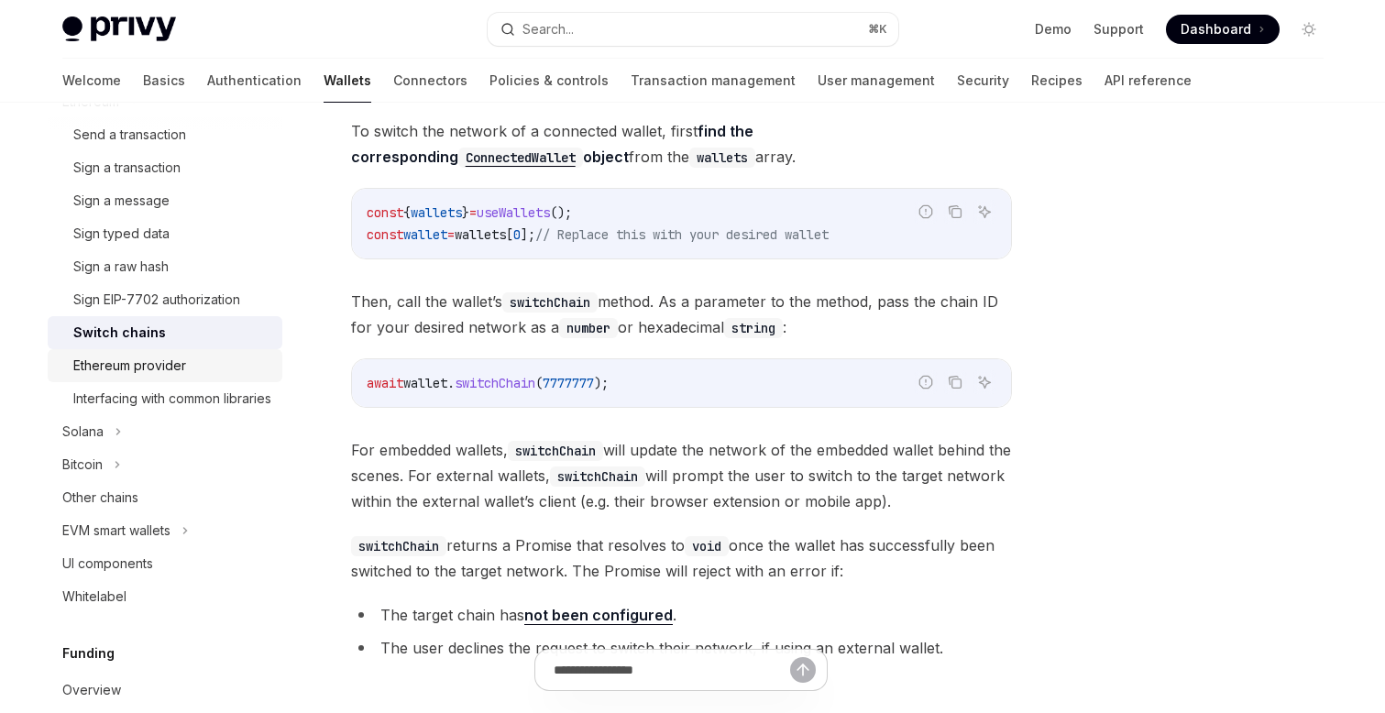
click at [166, 360] on div "Ethereum provider" at bounding box center [129, 366] width 113 height 22
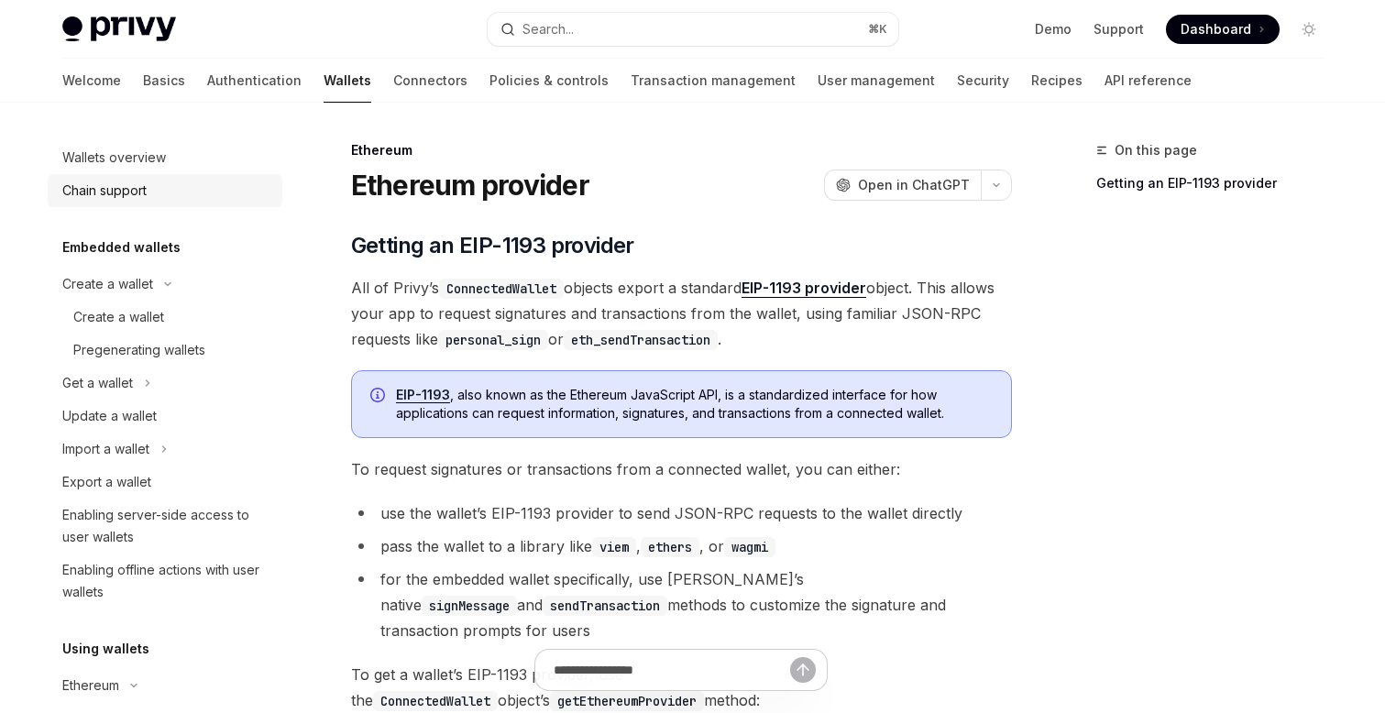
click at [117, 198] on div "Chain support" at bounding box center [104, 191] width 84 height 22
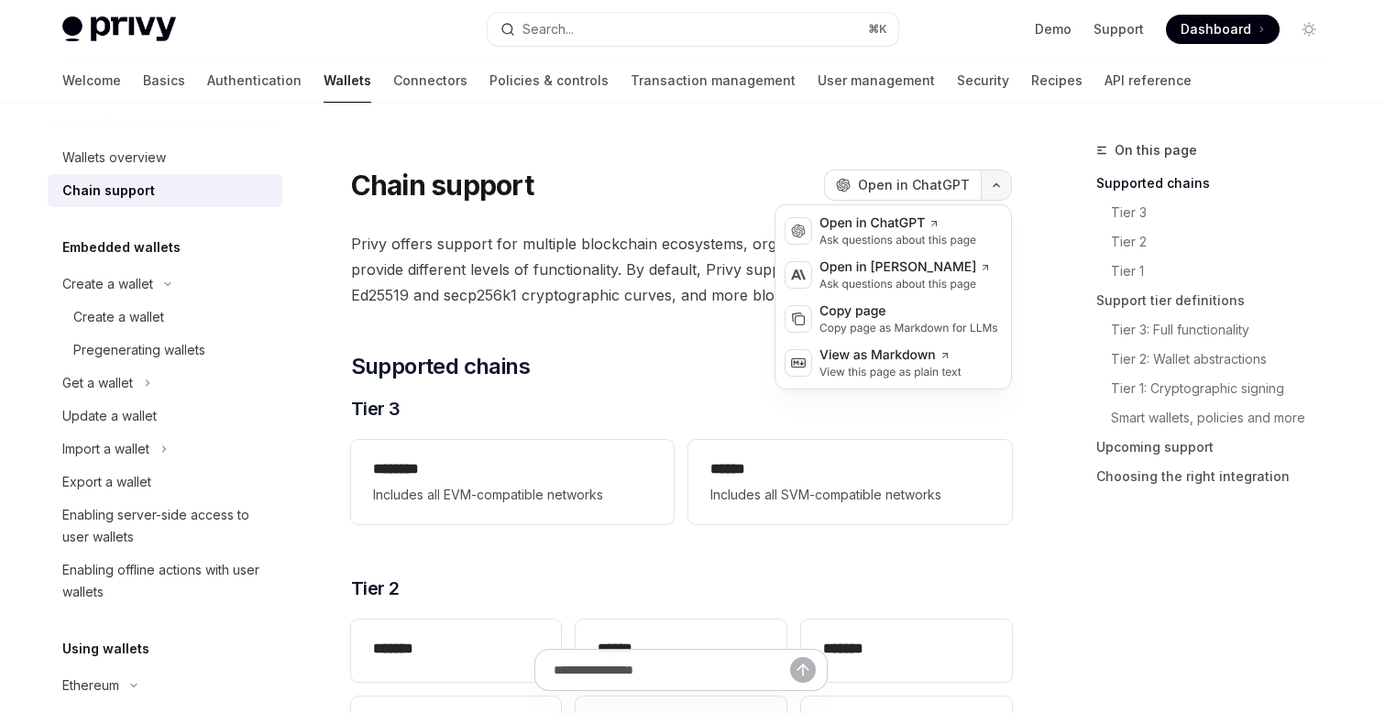
click at [990, 182] on icon "button" at bounding box center [996, 184] width 22 height 7
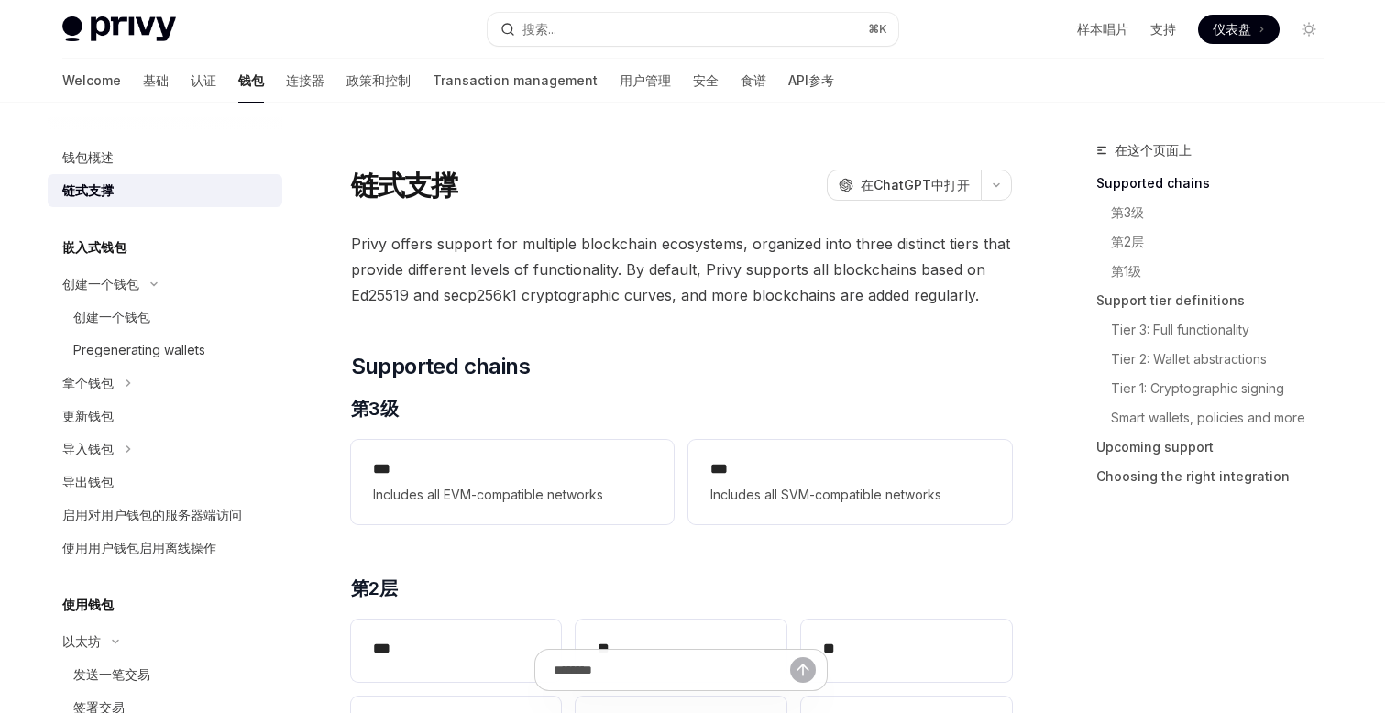
type textarea "*"
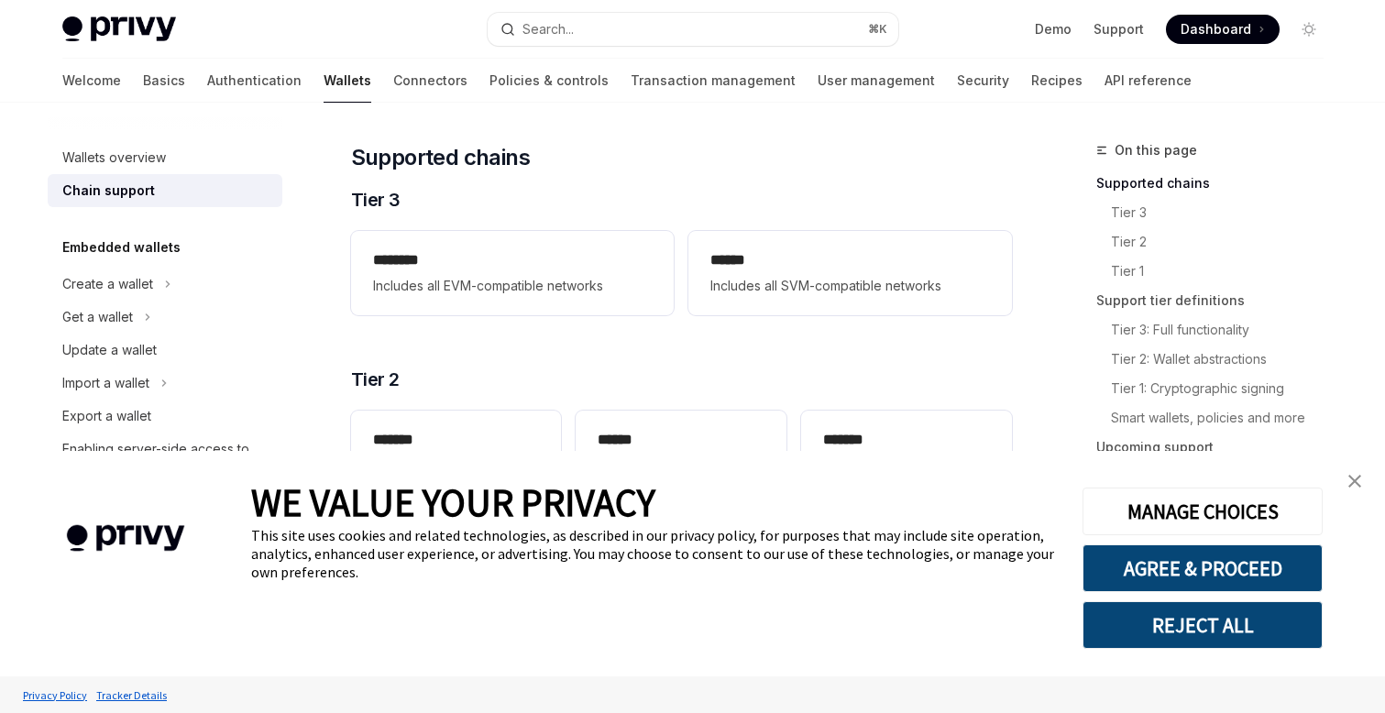
scroll to position [244, 0]
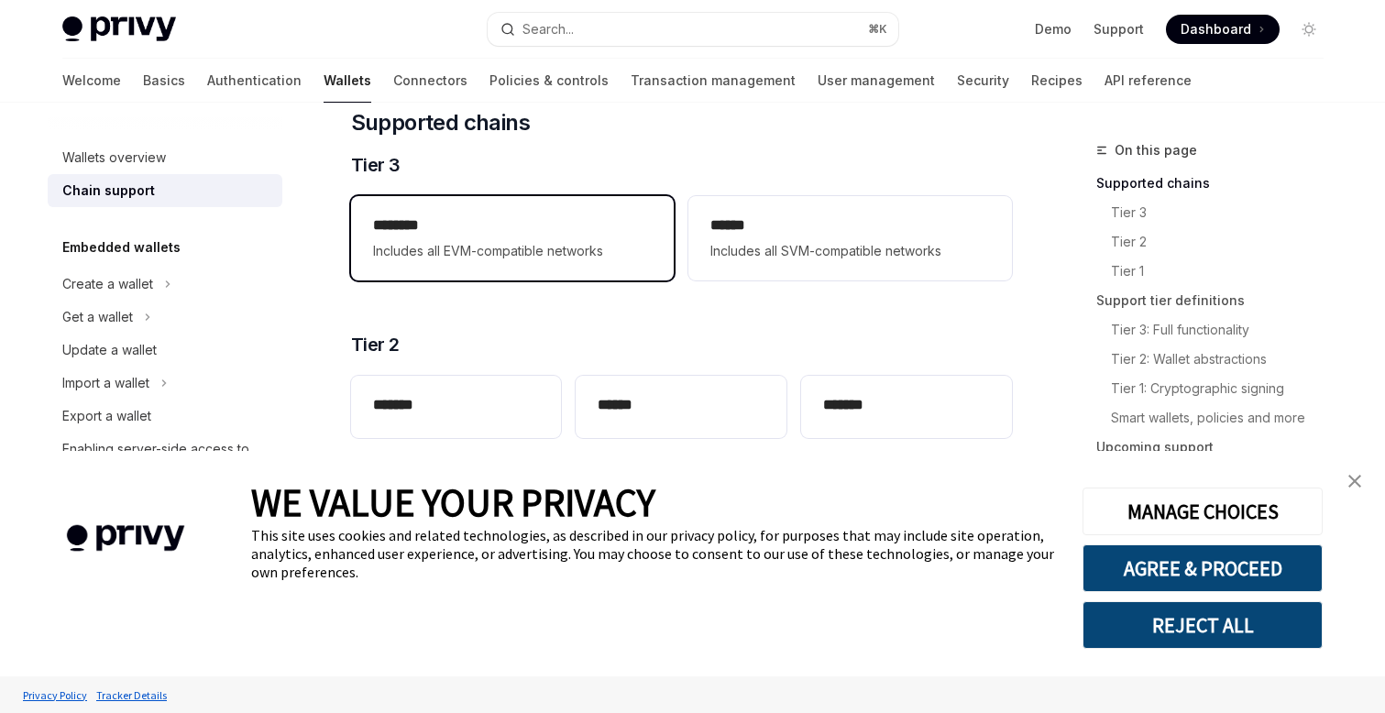
click at [532, 248] on span "Includes all EVM-compatible networks" at bounding box center [512, 251] width 279 height 22
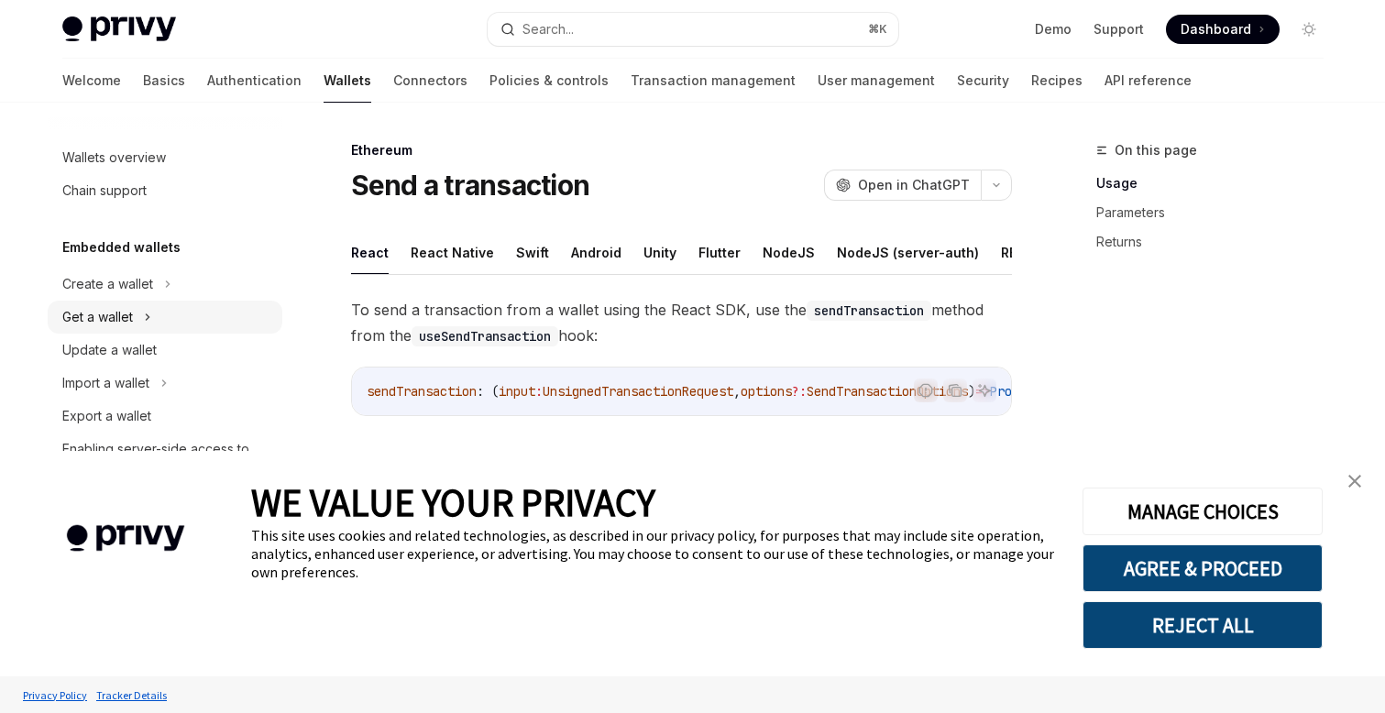
click at [186, 301] on div "Get a wallet" at bounding box center [165, 317] width 235 height 33
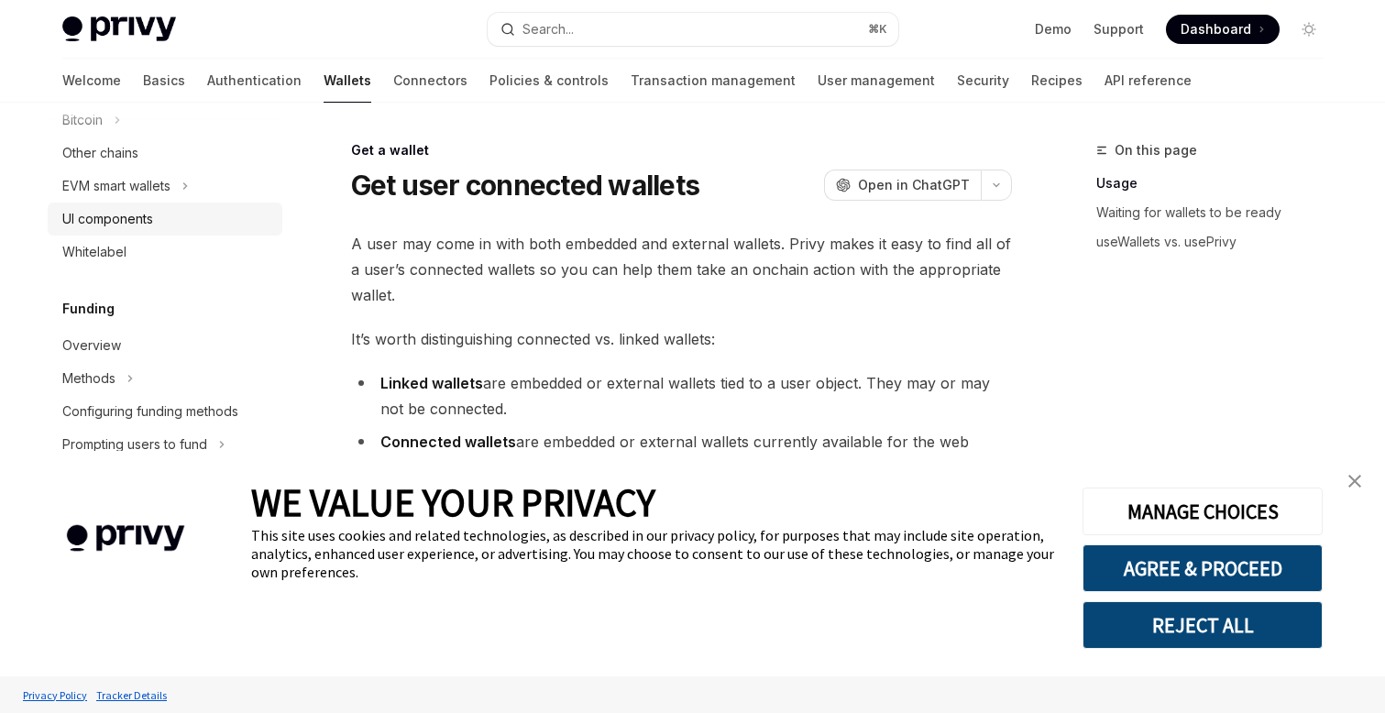
scroll to position [963, 0]
click at [203, 201] on div "EVM smart wallets" at bounding box center [165, 184] width 235 height 33
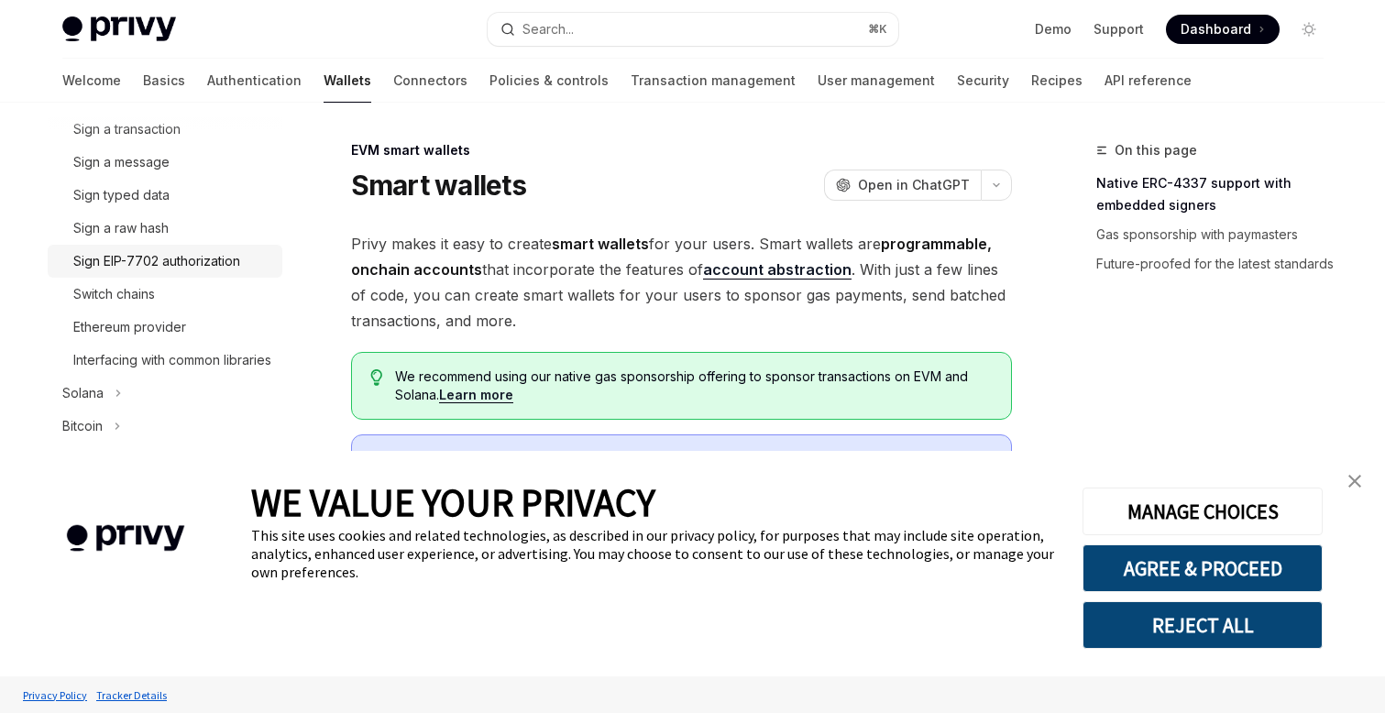
scroll to position [654, 0]
click at [168, 291] on div "Switch chains" at bounding box center [172, 295] width 198 height 22
type textarea "*"
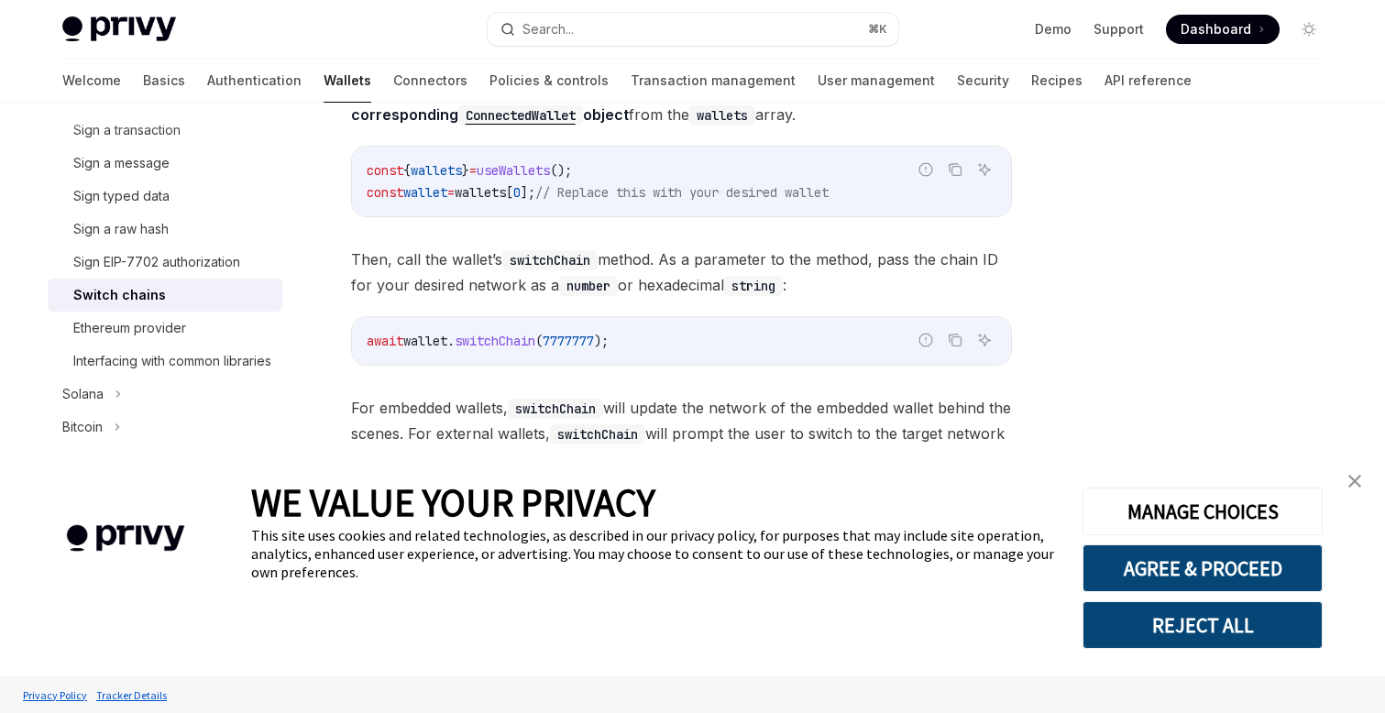
scroll to position [222, 0]
click at [519, 334] on span "switchChain" at bounding box center [495, 340] width 81 height 16
click at [579, 393] on div "To switch the network of a connected wallet, first find the corresponding Conne…" at bounding box center [681, 350] width 661 height 550
drag, startPoint x: 549, startPoint y: 335, endPoint x: 467, endPoint y: 336, distance: 81.6
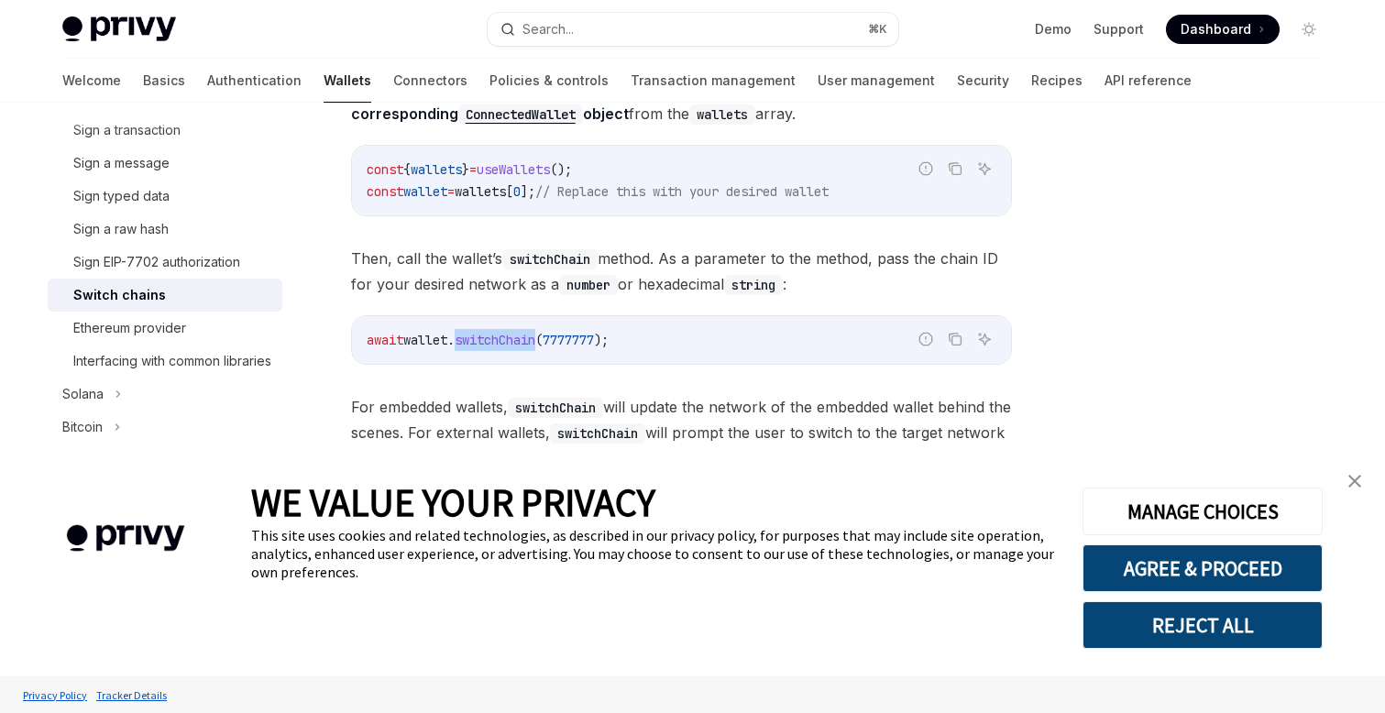
click at [466, 335] on span "switchChain" at bounding box center [495, 340] width 81 height 16
copy span "switchChain"
